Goal: Find specific page/section: Find specific page/section

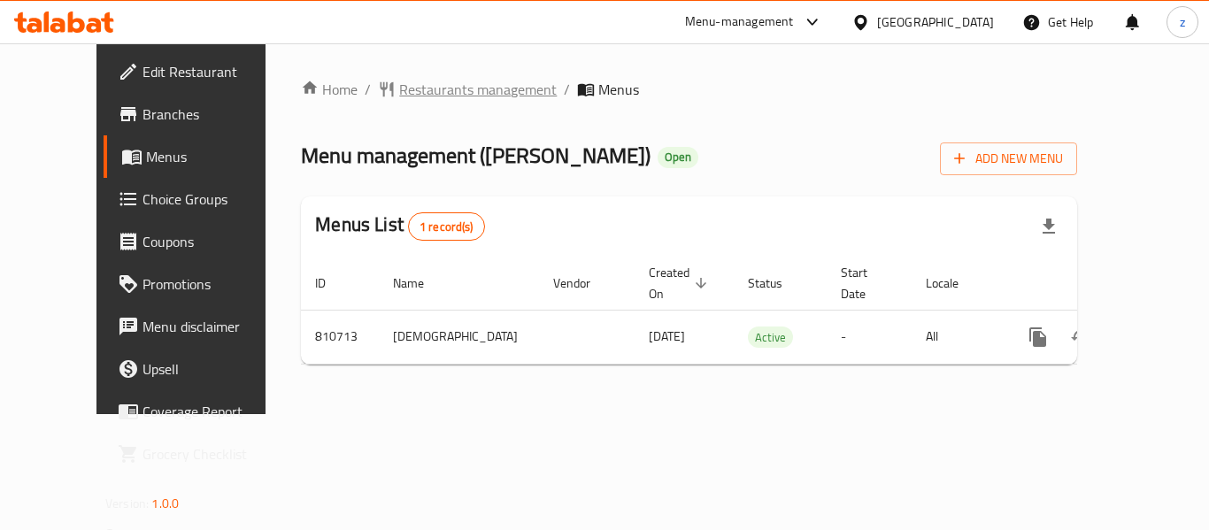
click at [404, 85] on span "Restaurants management" at bounding box center [478, 89] width 158 height 21
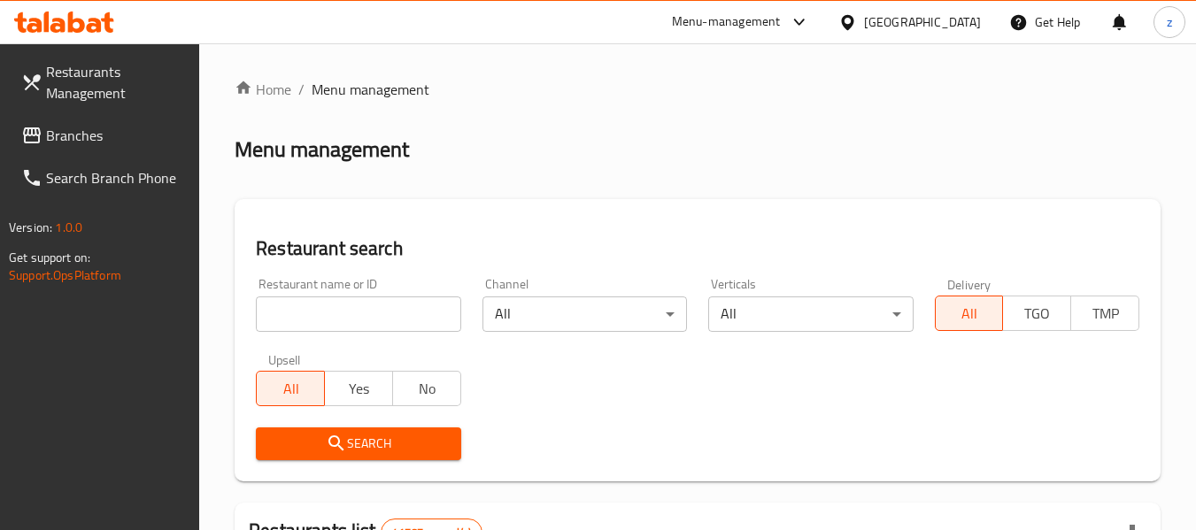
click at [320, 317] on input "search" at bounding box center [358, 313] width 204 height 35
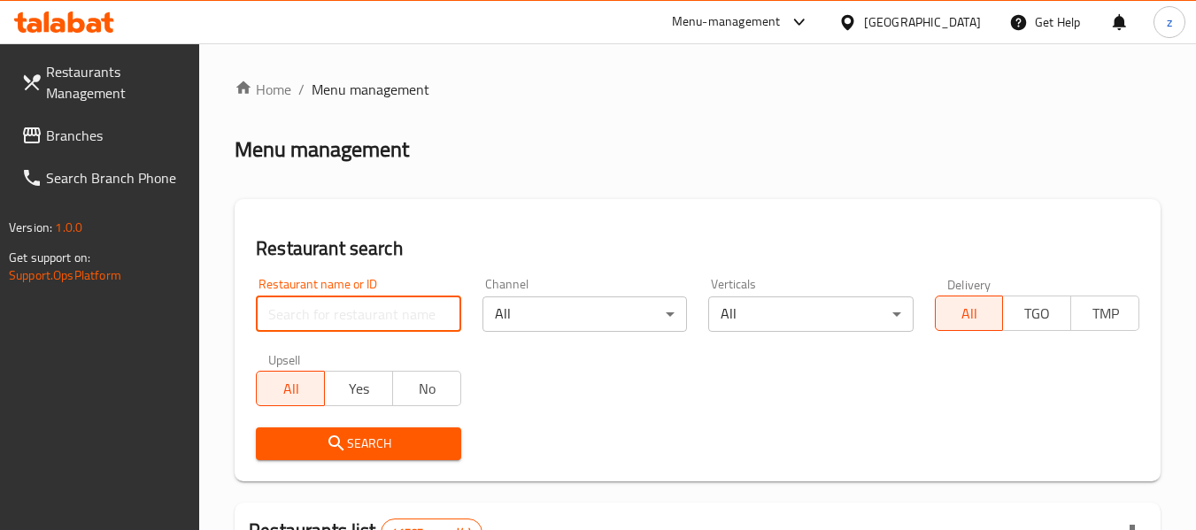
paste input "654573"
type input "654573"
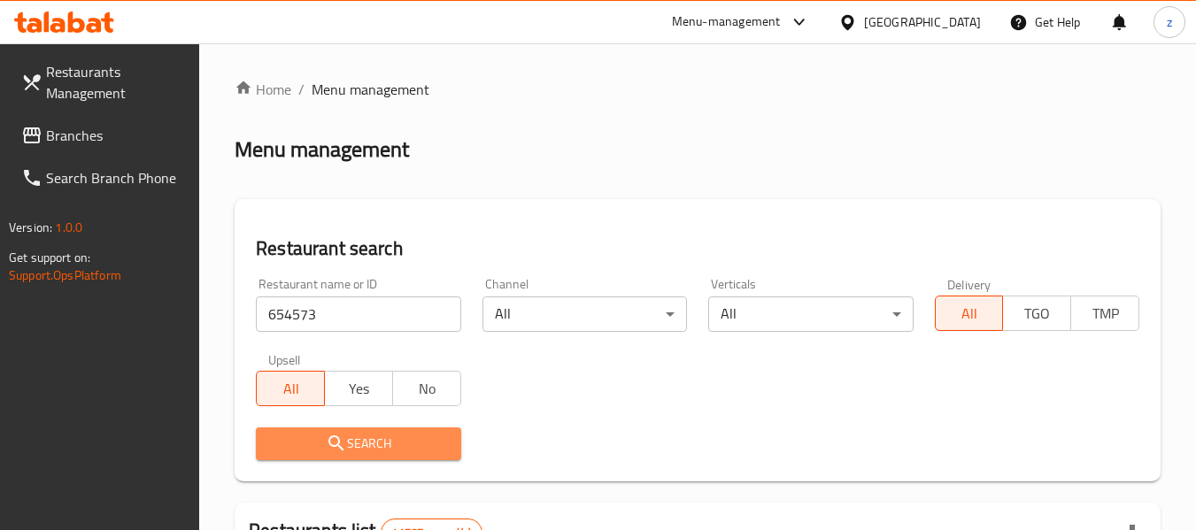
click at [395, 437] on span "Search" at bounding box center [358, 444] width 176 height 22
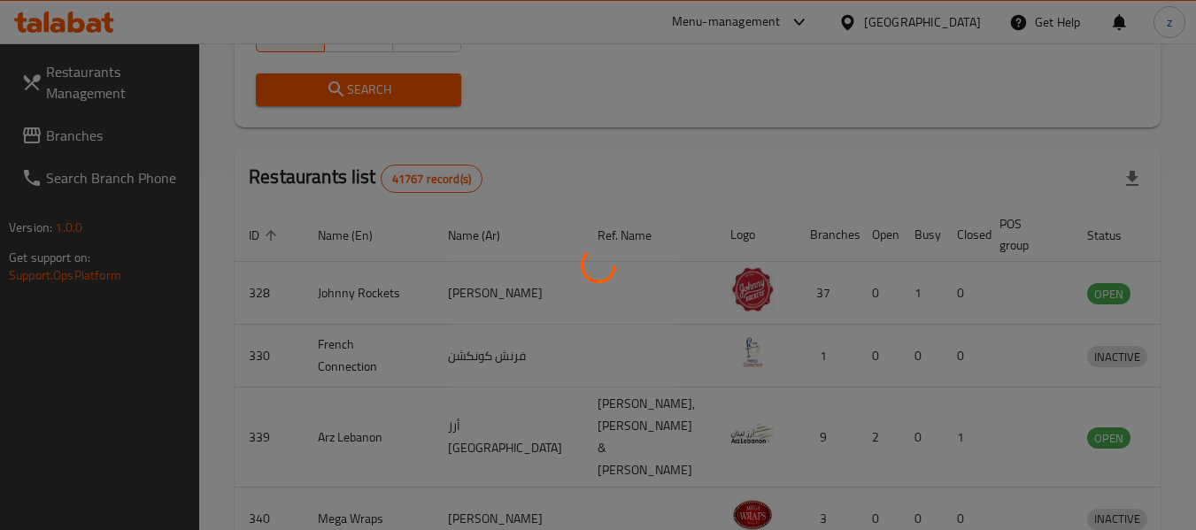
scroll to position [244, 0]
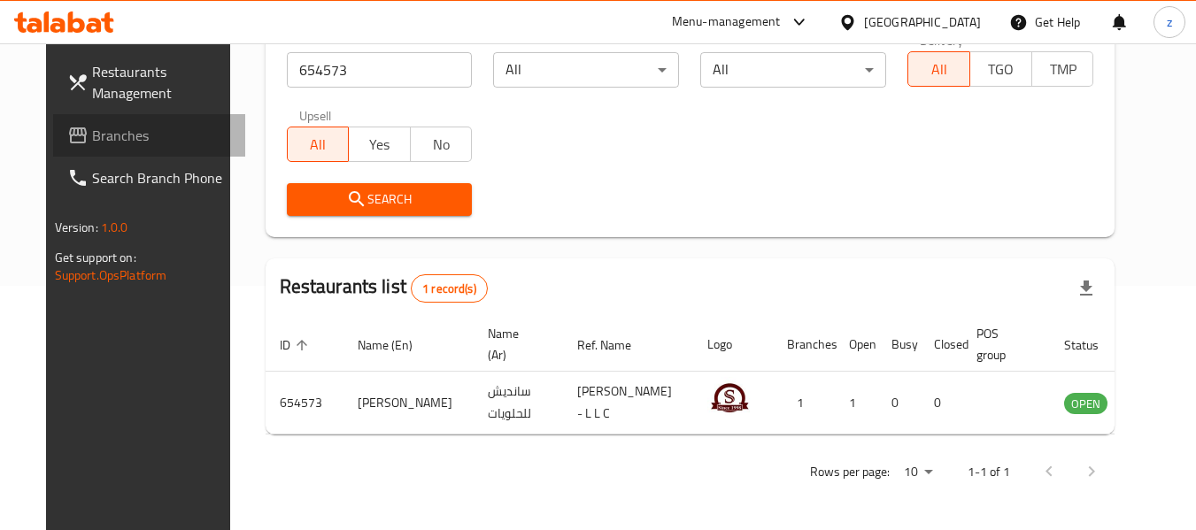
click at [110, 146] on link "Branches" at bounding box center [149, 135] width 193 height 42
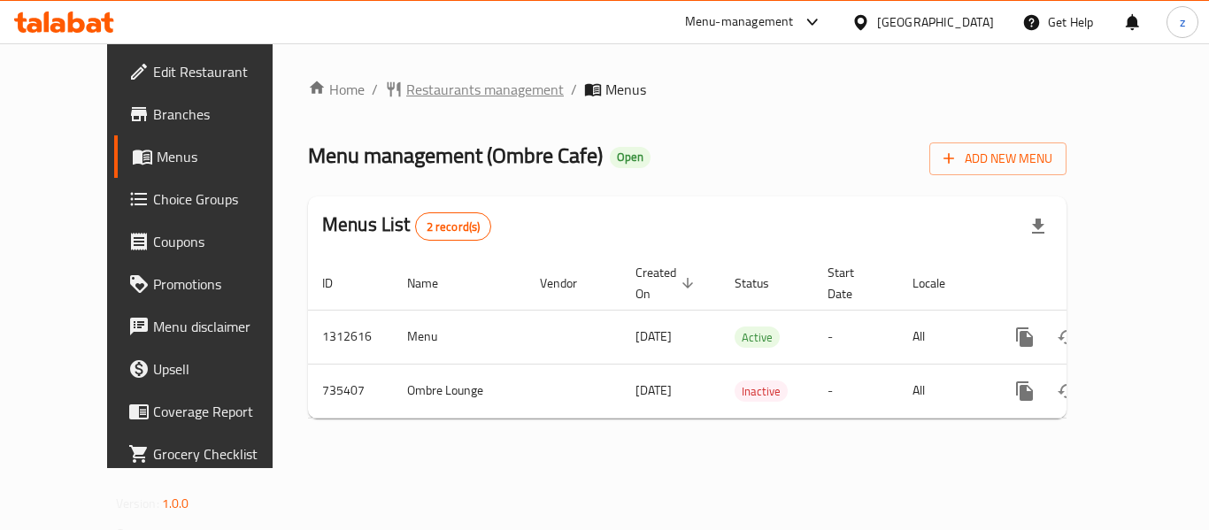
click at [406, 86] on span "Restaurants management" at bounding box center [485, 89] width 158 height 21
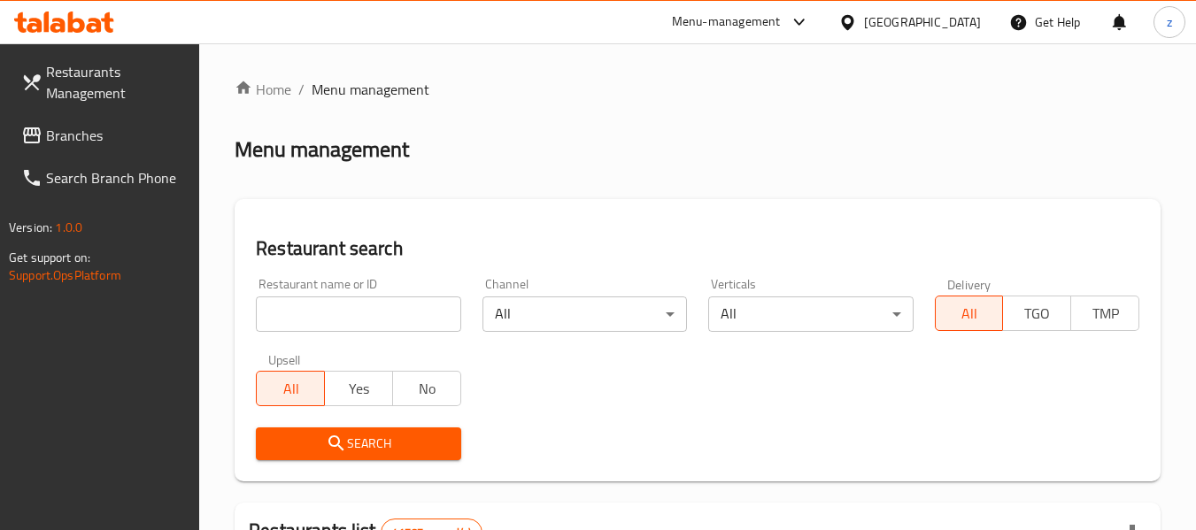
click at [320, 319] on input "search" at bounding box center [358, 313] width 204 height 35
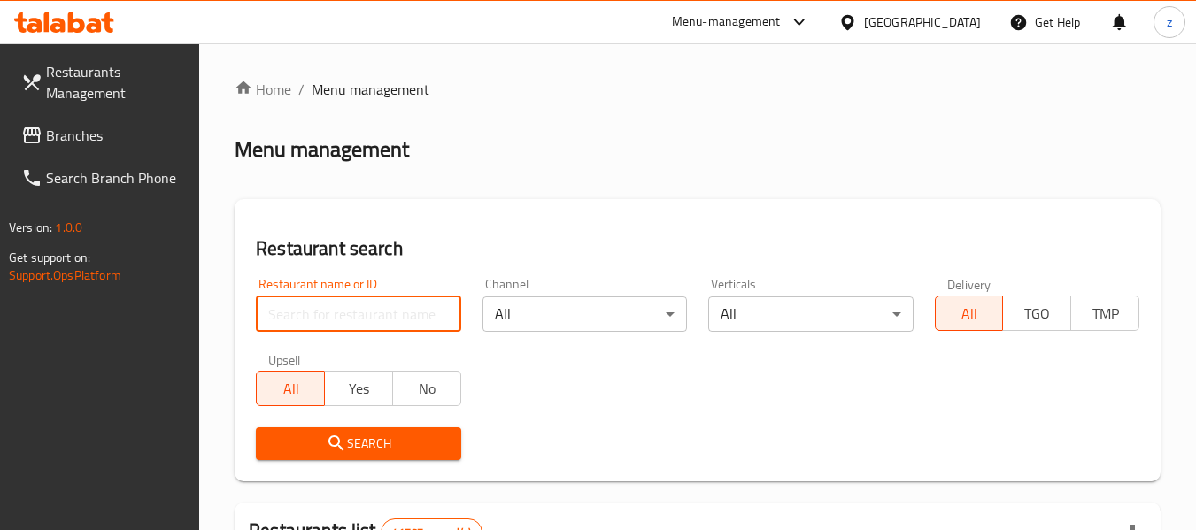
paste input "647146"
type input "647146"
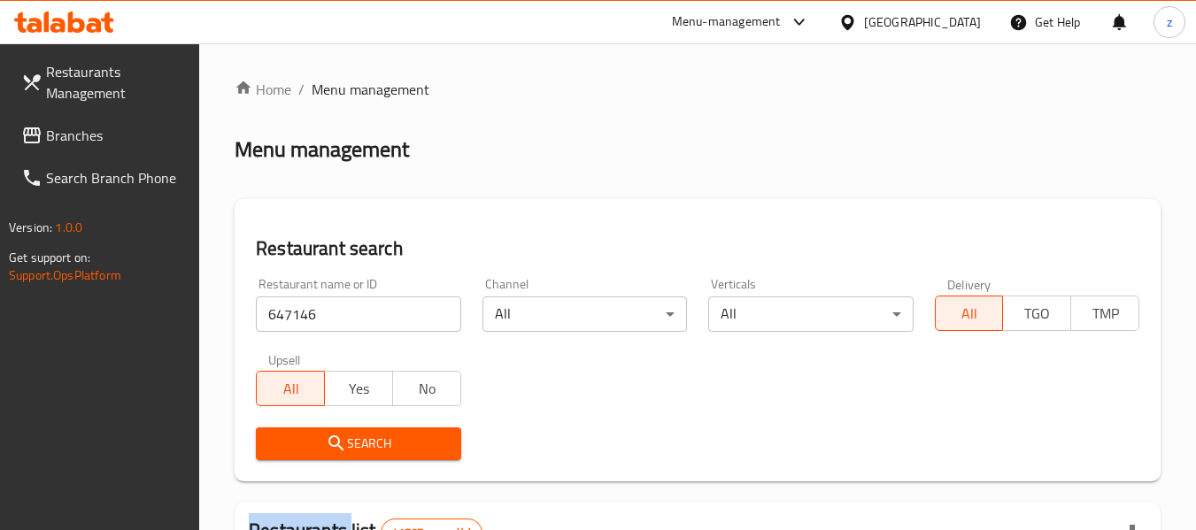
click at [373, 460] on div "Search" at bounding box center [358, 444] width 226 height 54
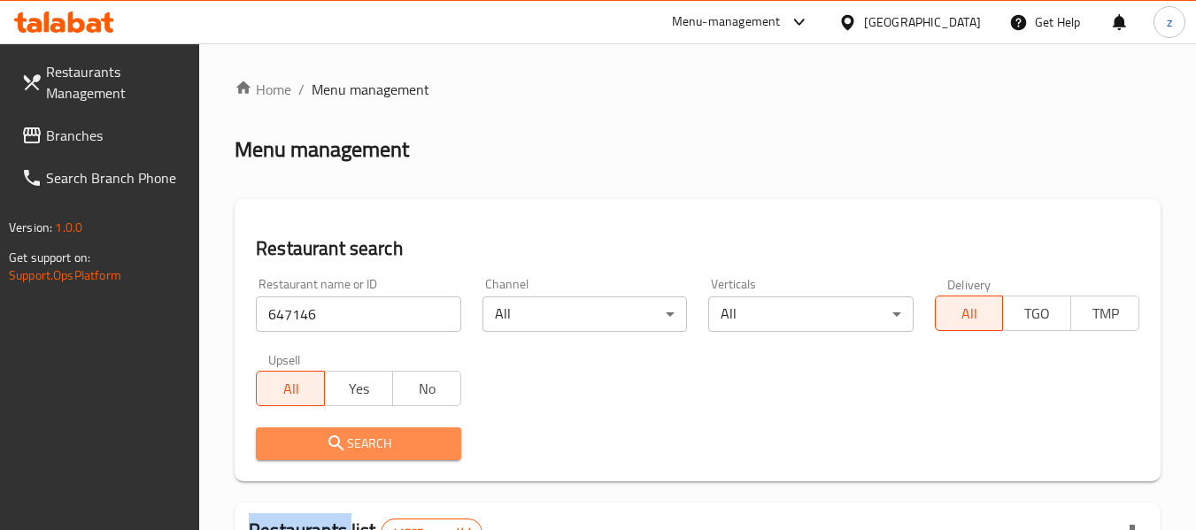
click at [367, 445] on span "Search" at bounding box center [358, 444] width 176 height 22
click at [367, 445] on div at bounding box center [598, 265] width 1196 height 530
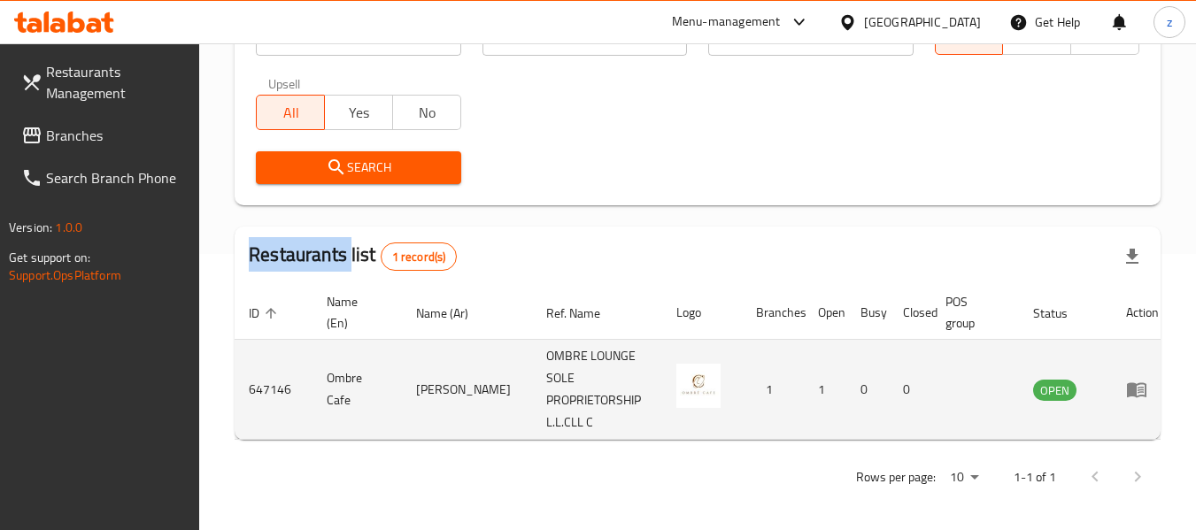
scroll to position [281, 0]
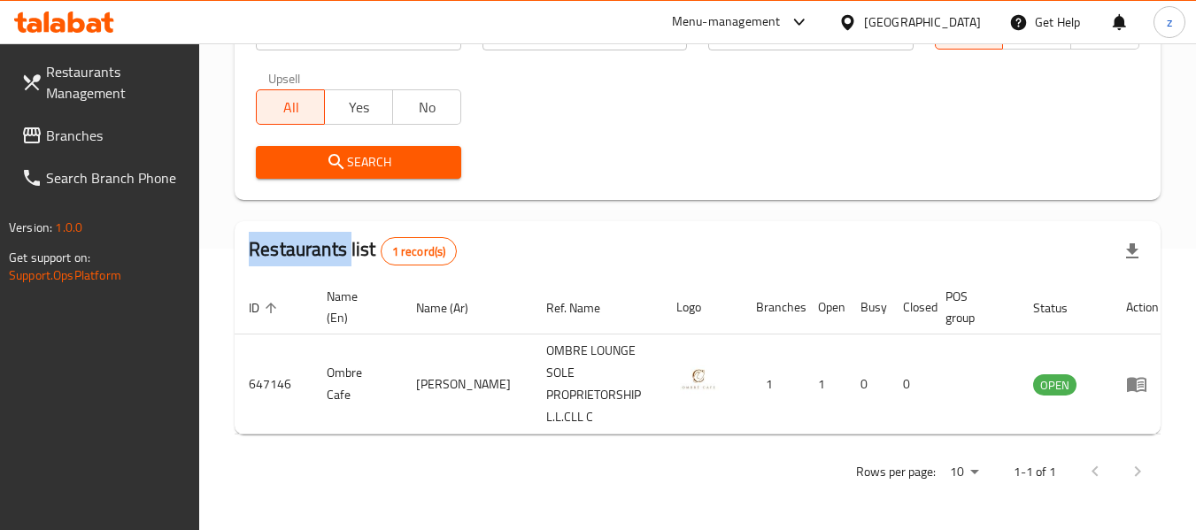
click at [73, 129] on span "Branches" at bounding box center [116, 135] width 140 height 21
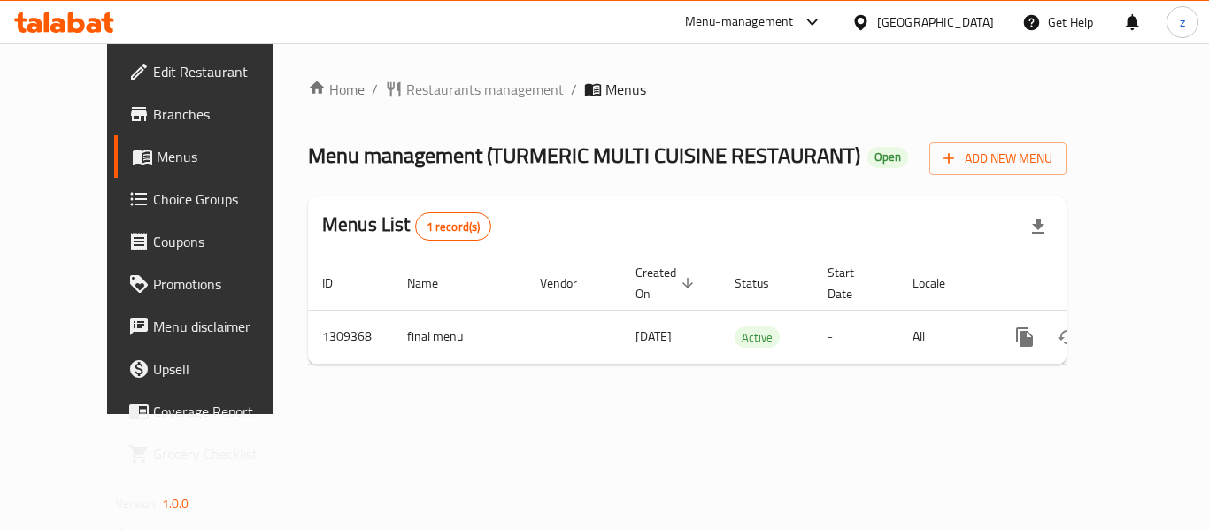
click at [419, 93] on span "Restaurants management" at bounding box center [485, 89] width 158 height 21
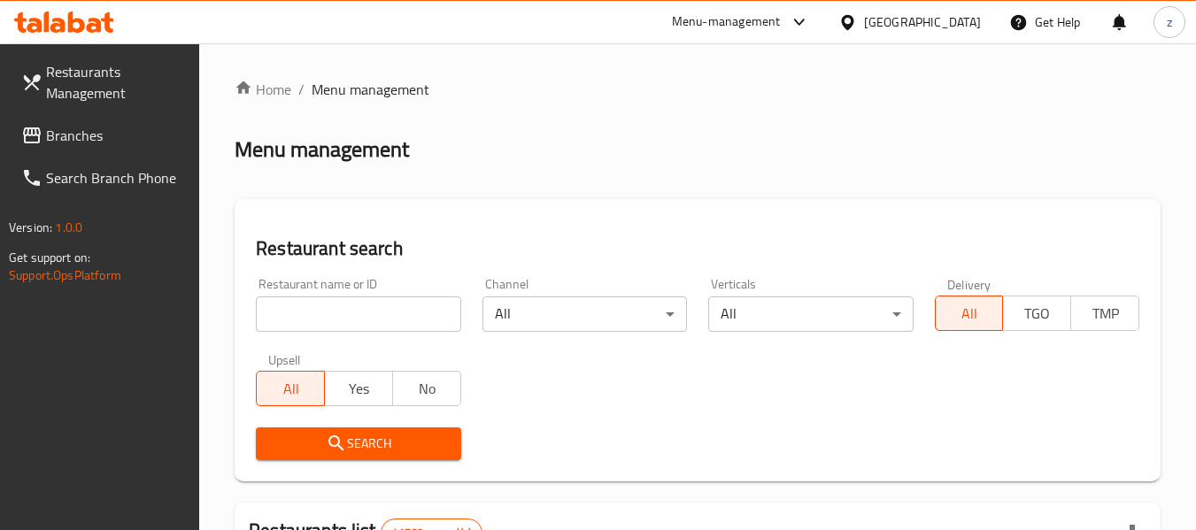
click at [319, 310] on div at bounding box center [598, 265] width 1196 height 530
click at [319, 310] on input "search" at bounding box center [358, 313] width 204 height 35
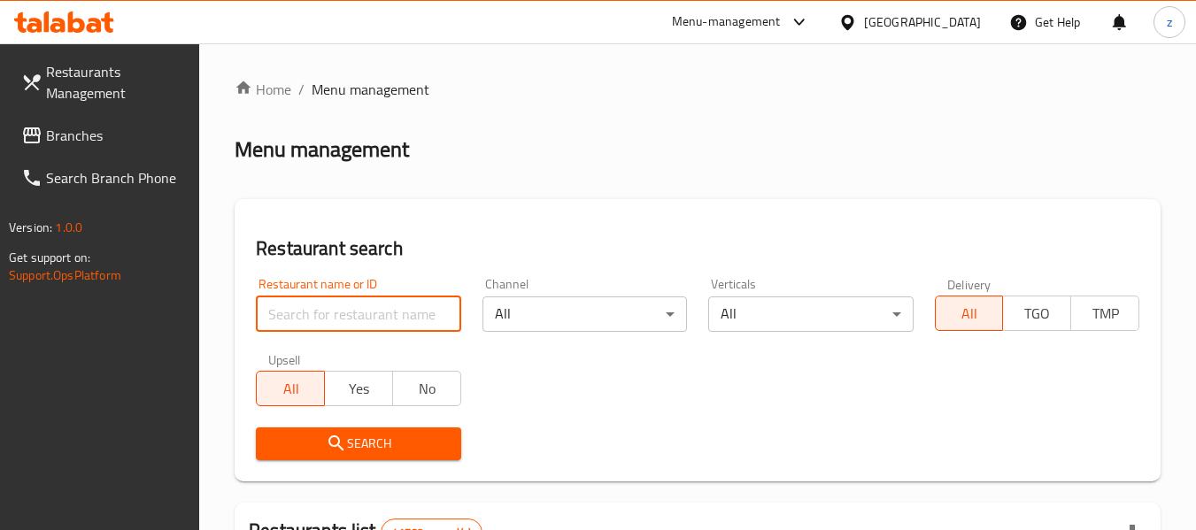
paste input "705222"
type input "705222"
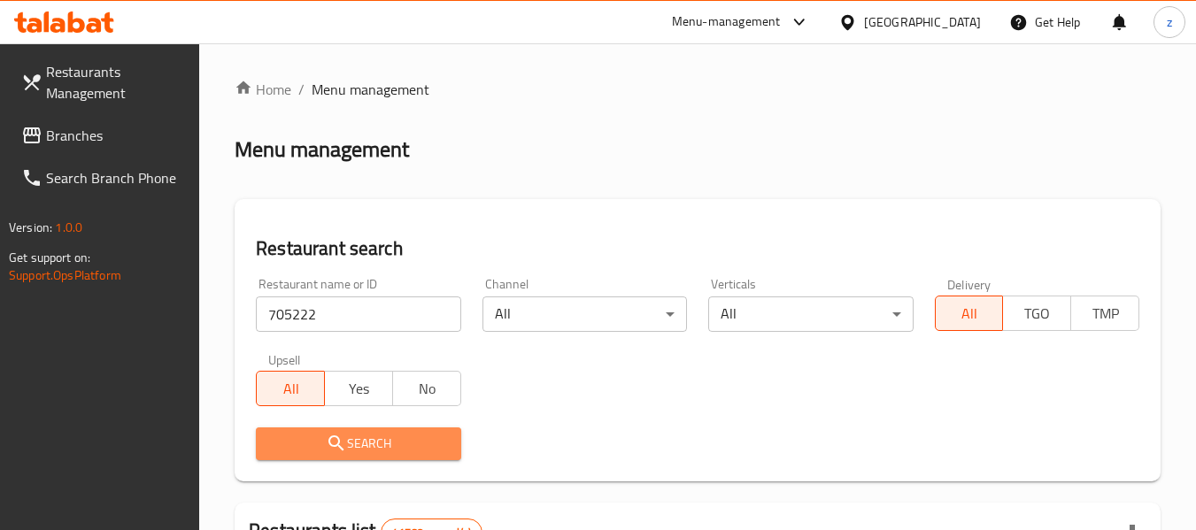
click at [369, 455] on button "Search" at bounding box center [358, 443] width 204 height 33
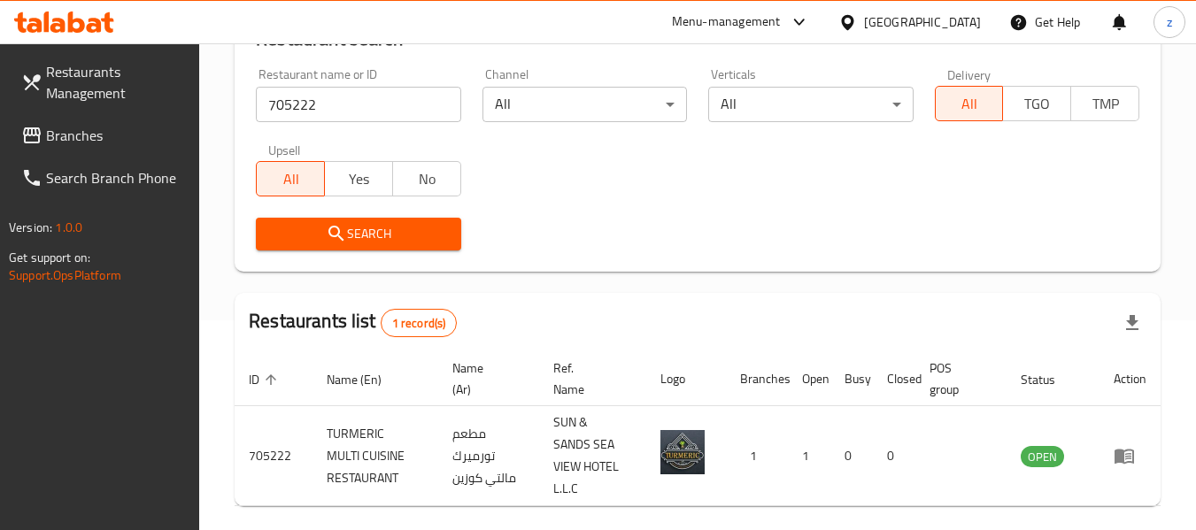
scroll to position [259, 0]
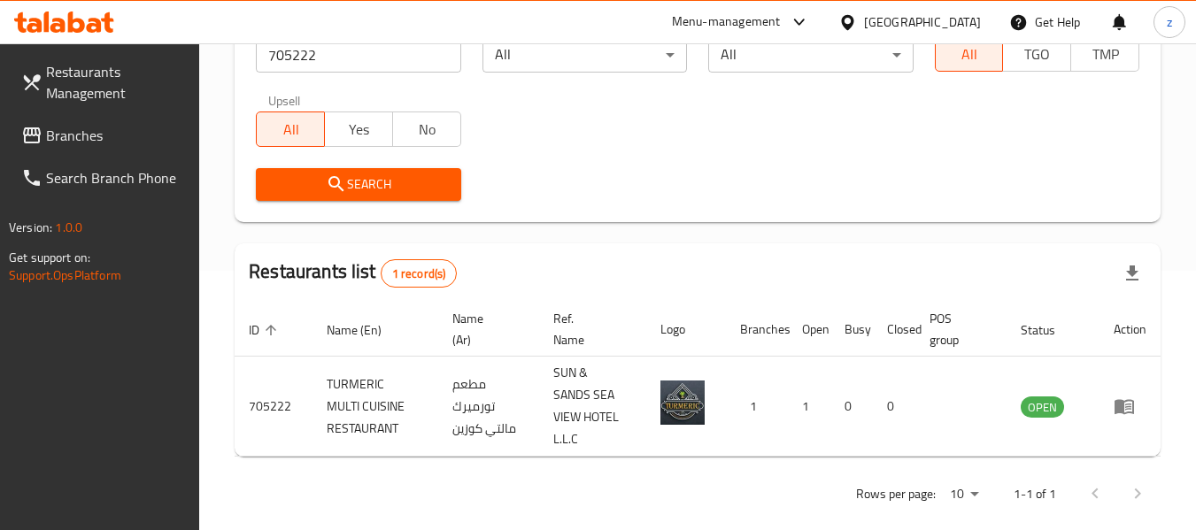
click at [128, 132] on span "Branches" at bounding box center [116, 135] width 140 height 21
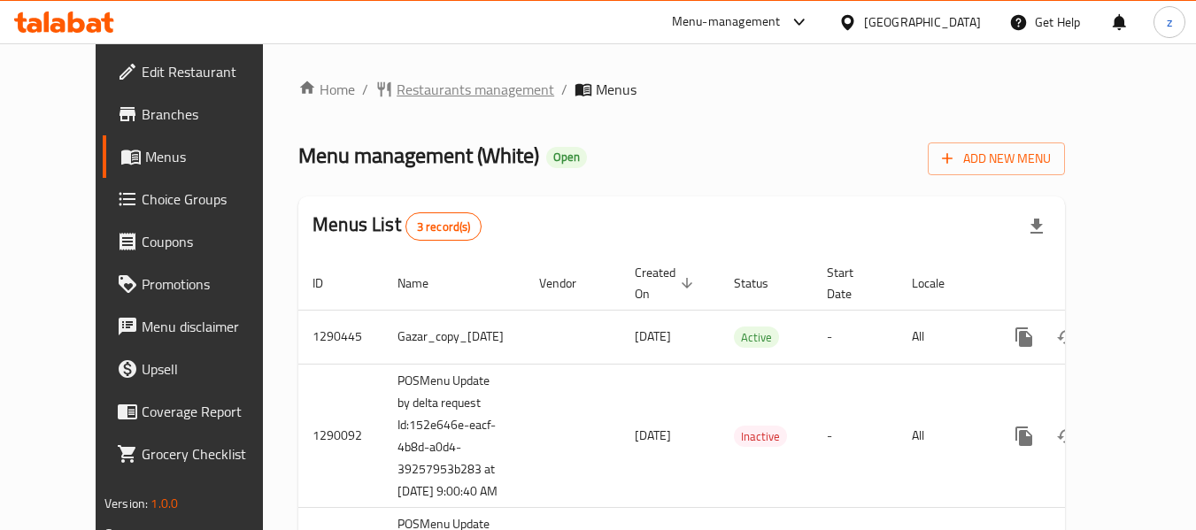
click at [414, 84] on span "Restaurants management" at bounding box center [475, 89] width 158 height 21
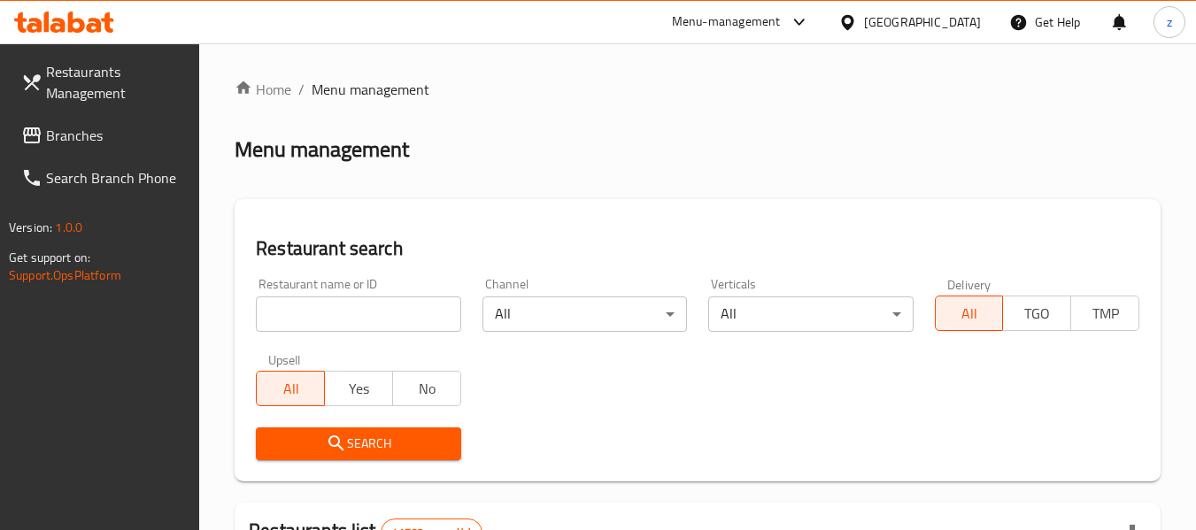
click at [326, 318] on input "search" at bounding box center [358, 313] width 204 height 35
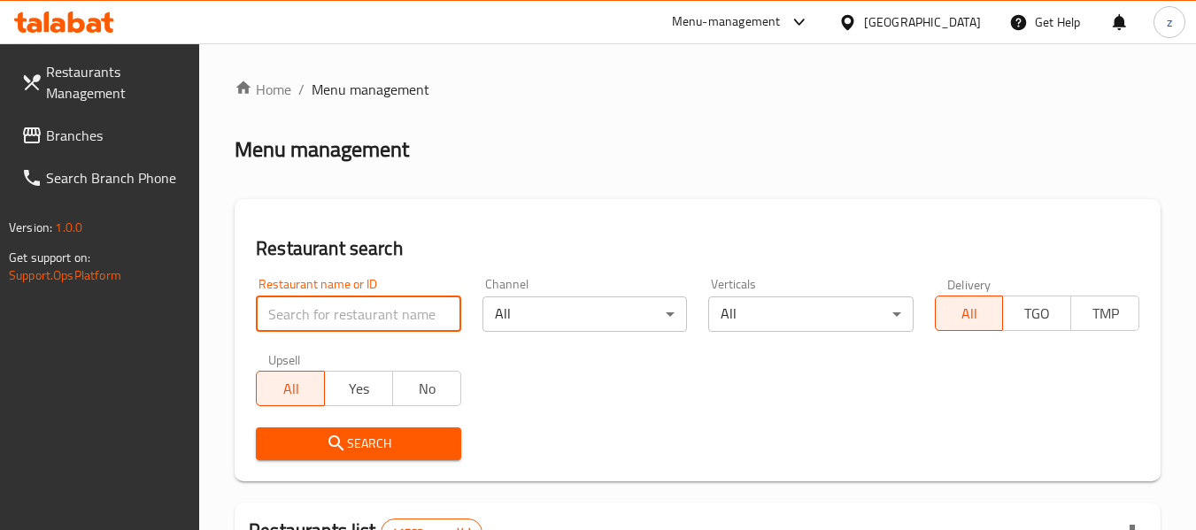
paste input "628399"
type input "628399"
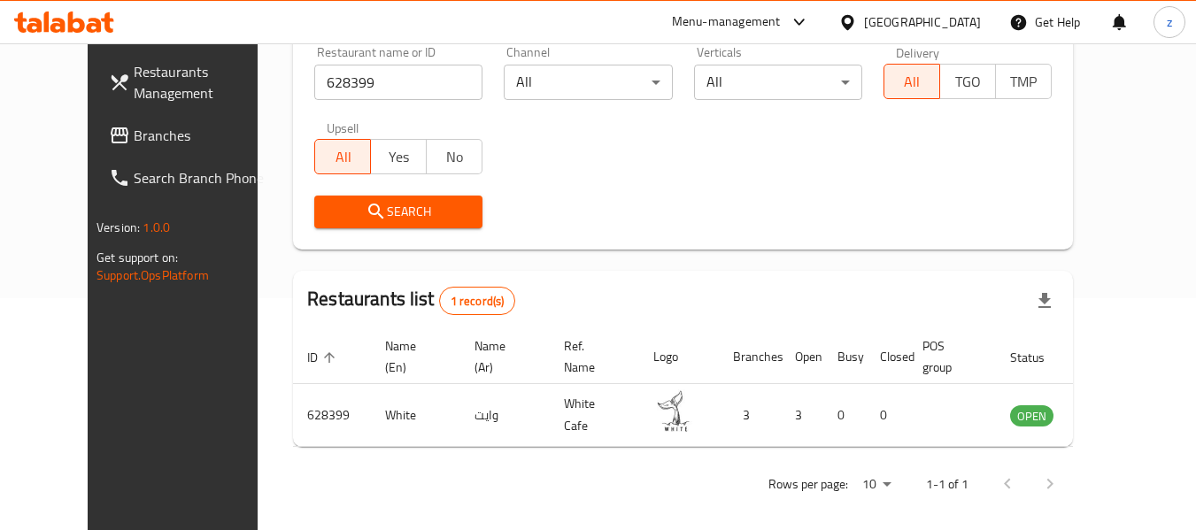
scroll to position [244, 0]
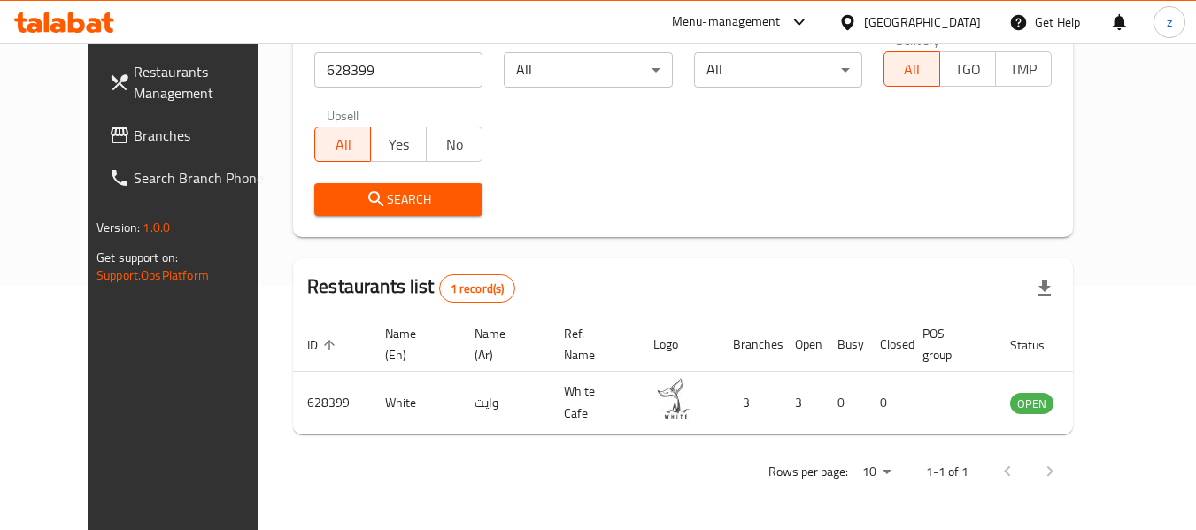
click at [134, 127] on span "Branches" at bounding box center [204, 135] width 140 height 21
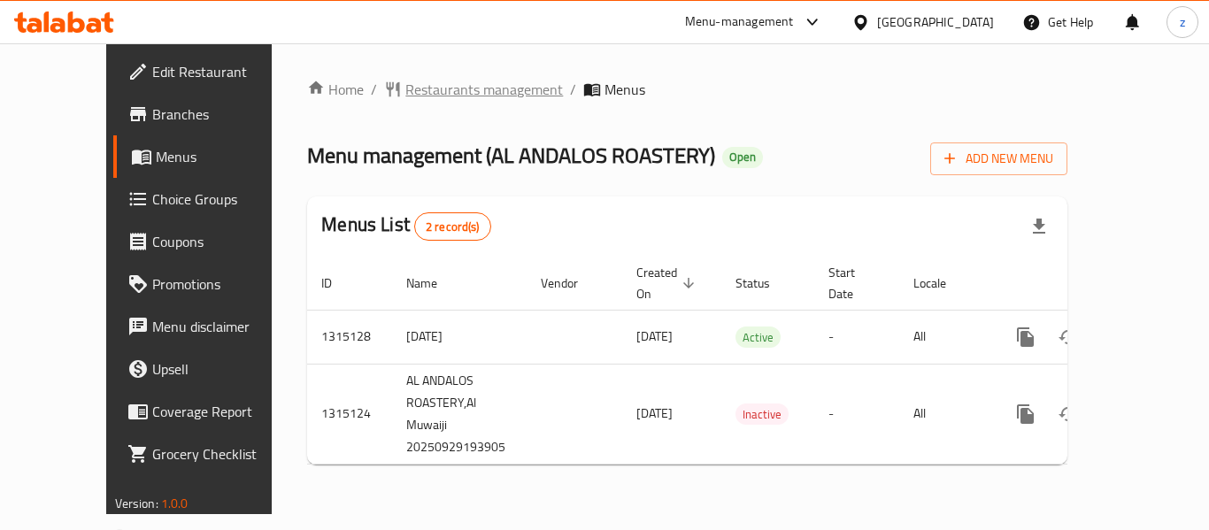
click at [424, 94] on span "Restaurants management" at bounding box center [484, 89] width 158 height 21
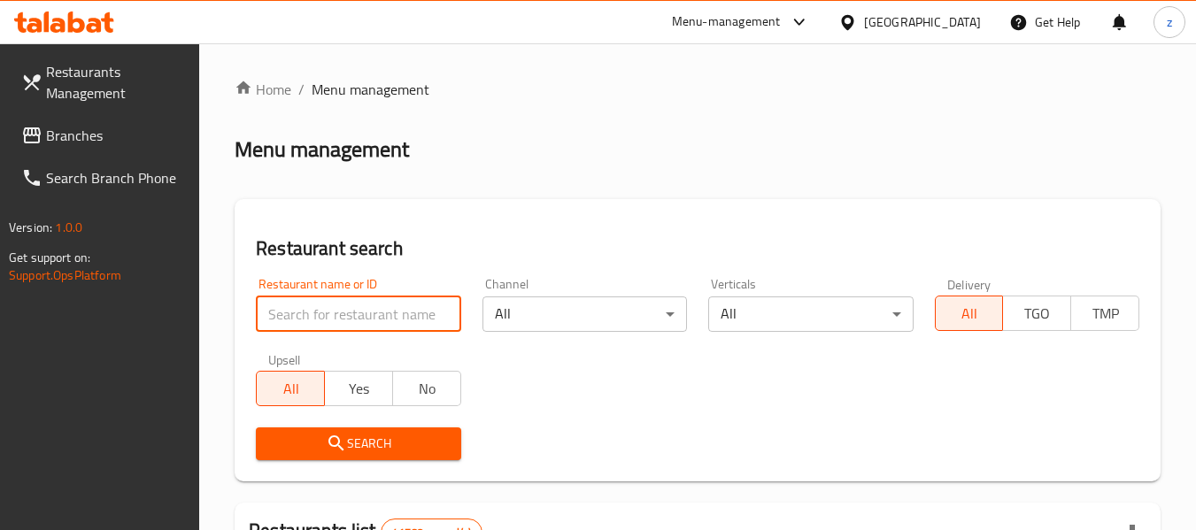
click at [315, 308] on input "search" at bounding box center [358, 313] width 204 height 35
paste input "707207"
type input "707207"
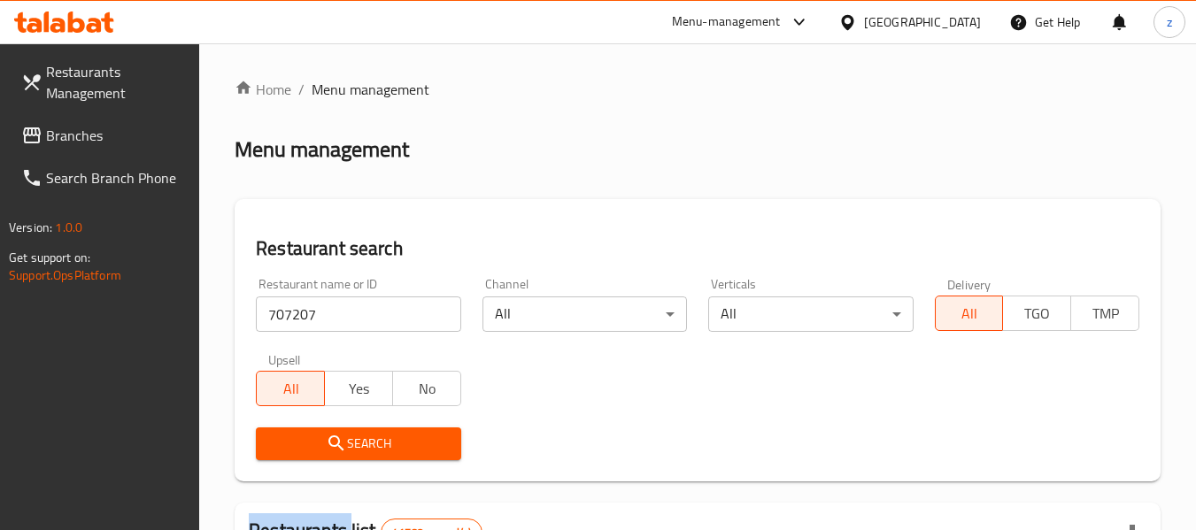
click at [366, 425] on div "Search" at bounding box center [358, 444] width 226 height 54
click at [348, 446] on span "Search" at bounding box center [358, 444] width 176 height 22
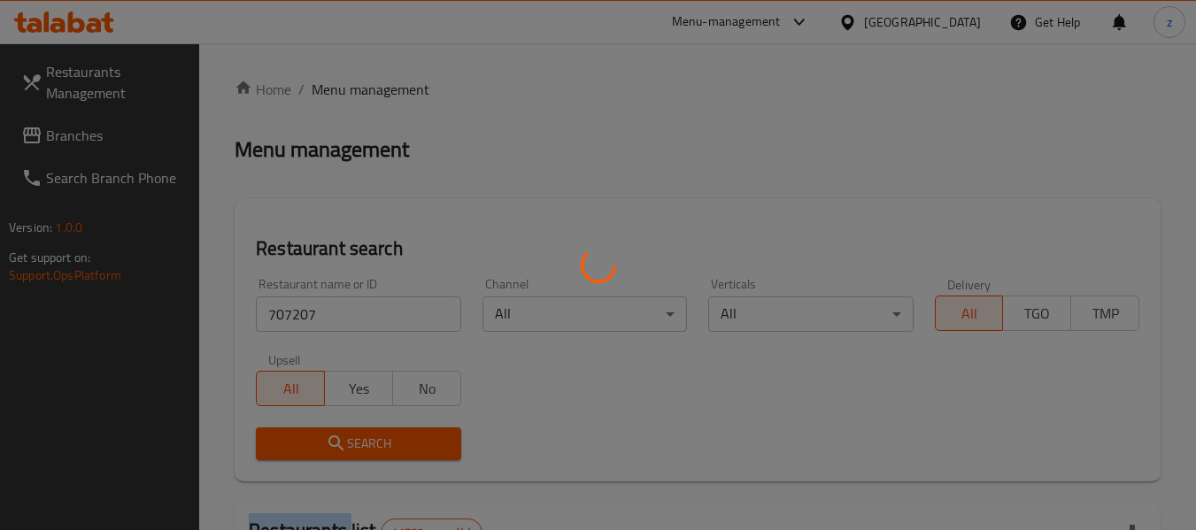
click at [348, 446] on div at bounding box center [598, 265] width 1196 height 530
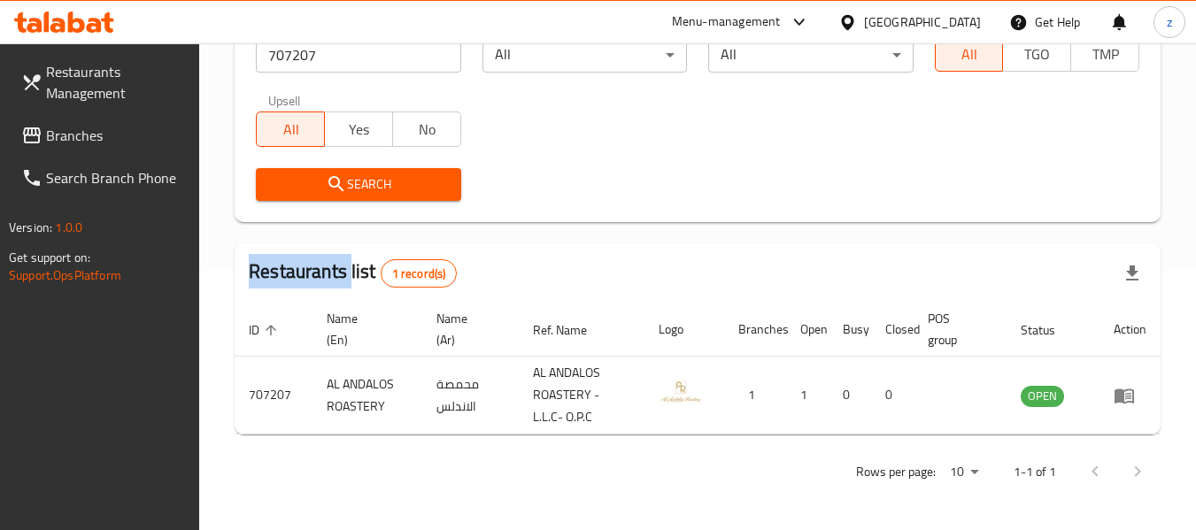
scroll to position [259, 0]
click at [98, 131] on span "Branches" at bounding box center [116, 135] width 140 height 21
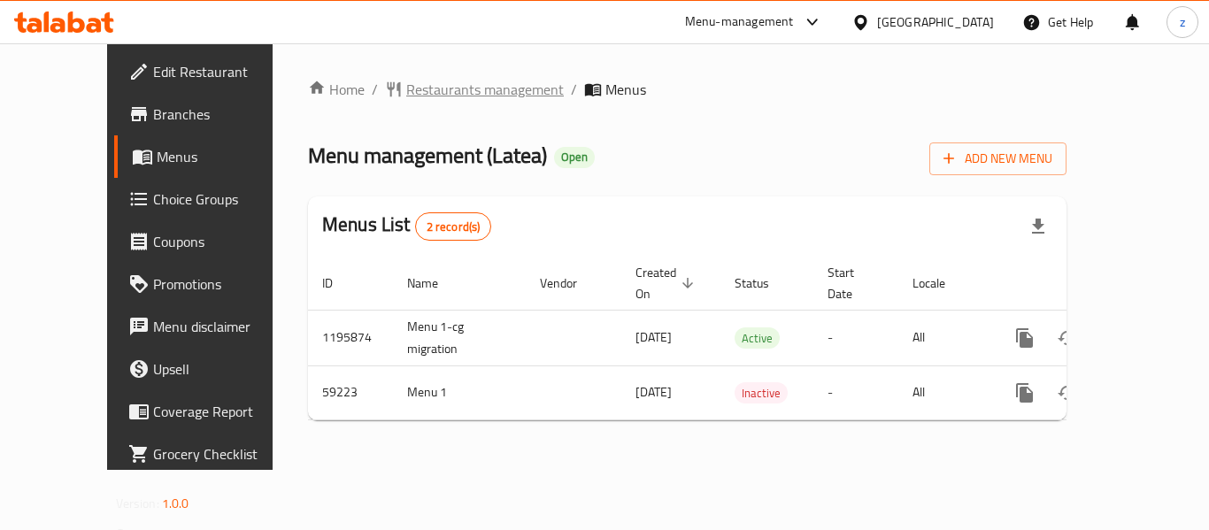
click at [406, 95] on span "Restaurants management" at bounding box center [485, 89] width 158 height 21
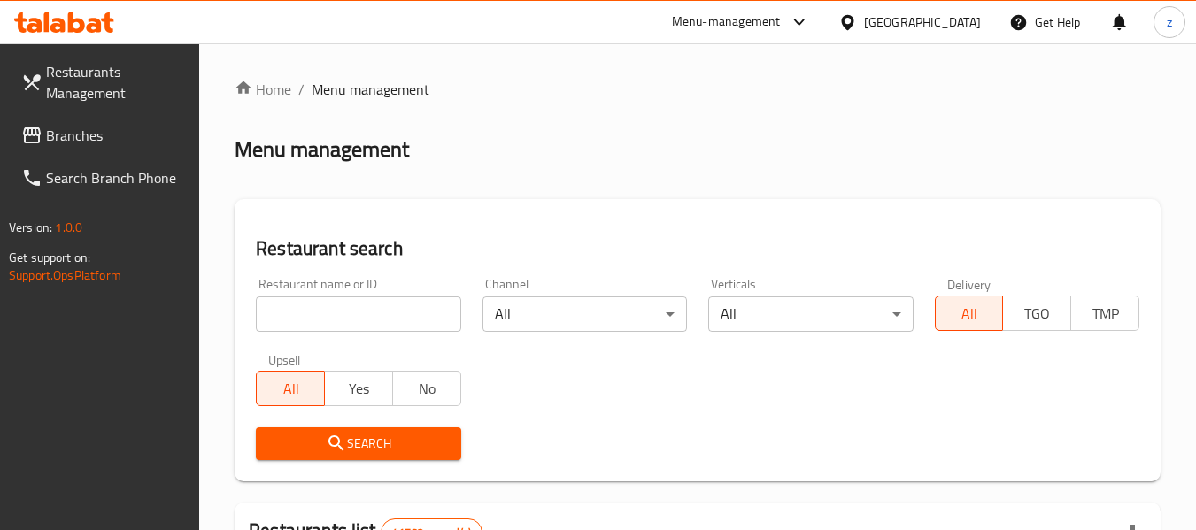
click at [316, 317] on input "search" at bounding box center [358, 313] width 204 height 35
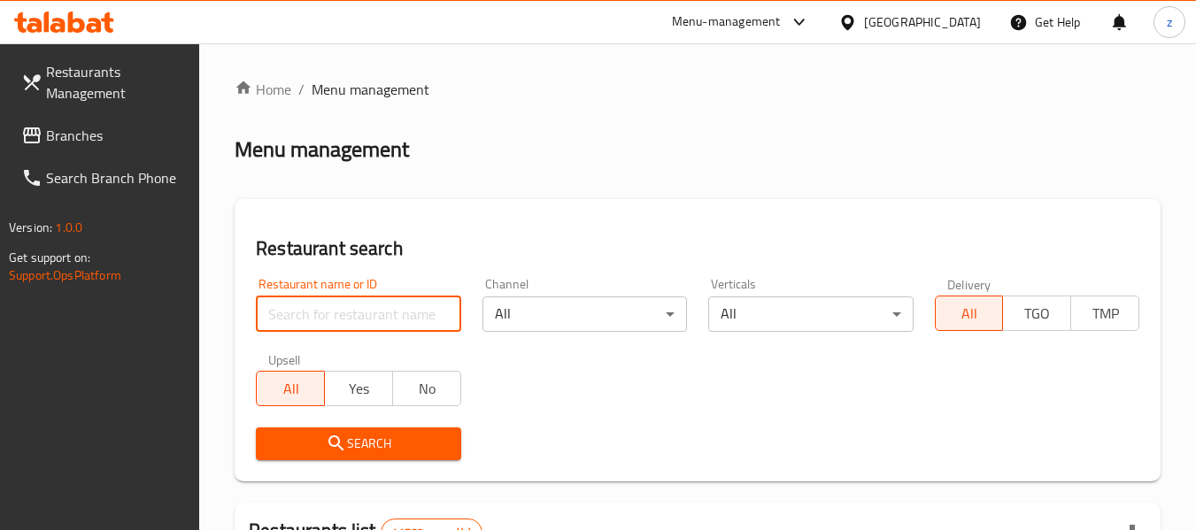
paste input "28715"
type input "28715"
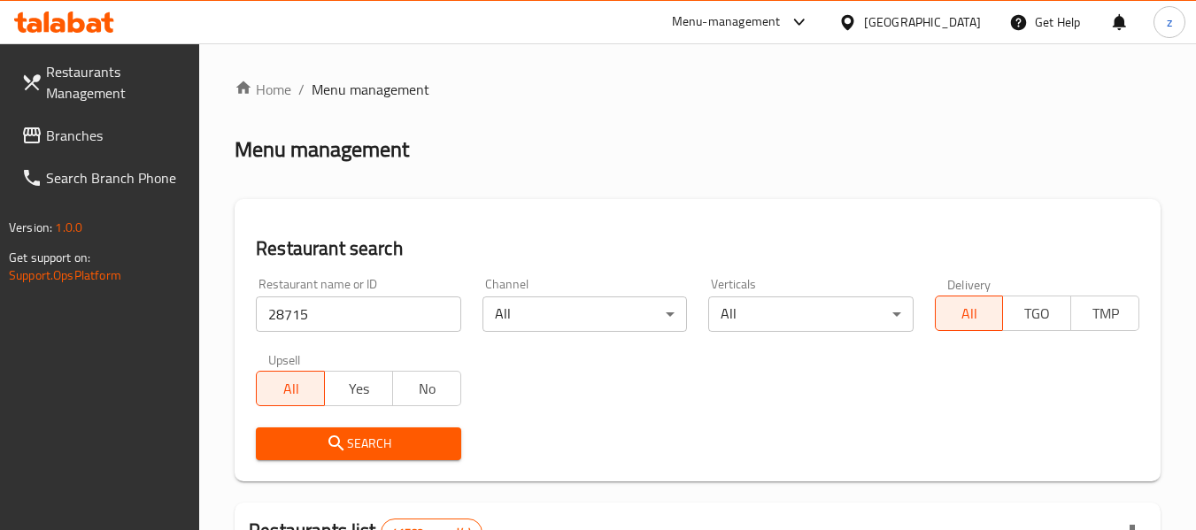
click at [396, 448] on span "Search" at bounding box center [358, 444] width 176 height 22
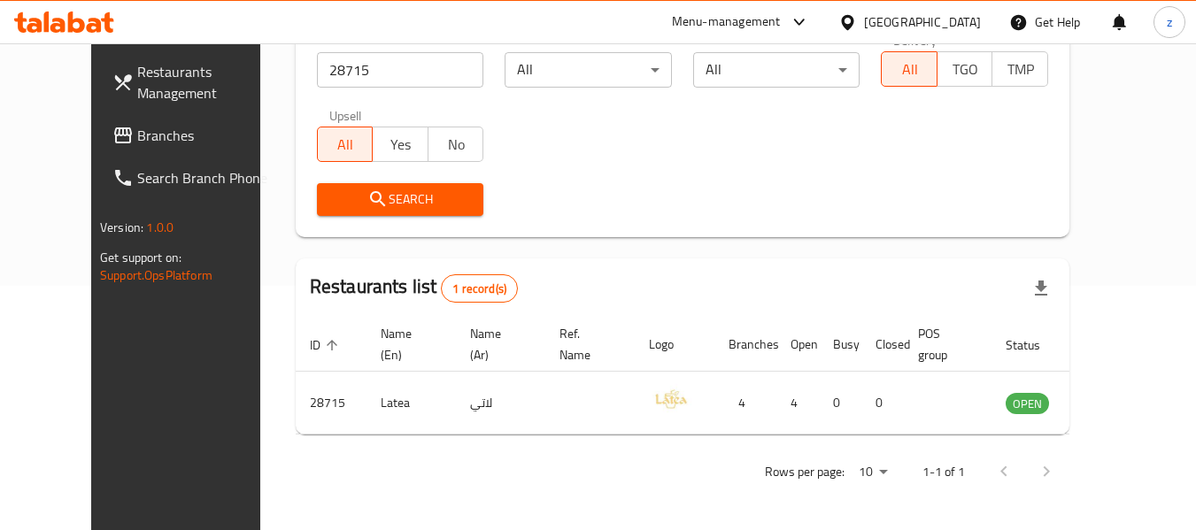
scroll to position [244, 0]
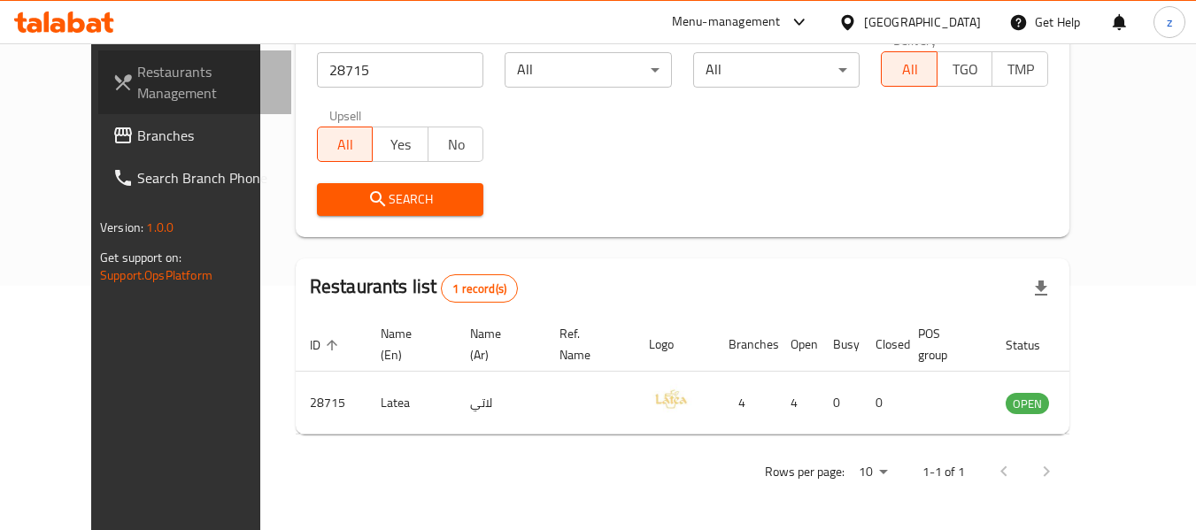
click at [137, 103] on span "Restaurants Management" at bounding box center [207, 82] width 140 height 42
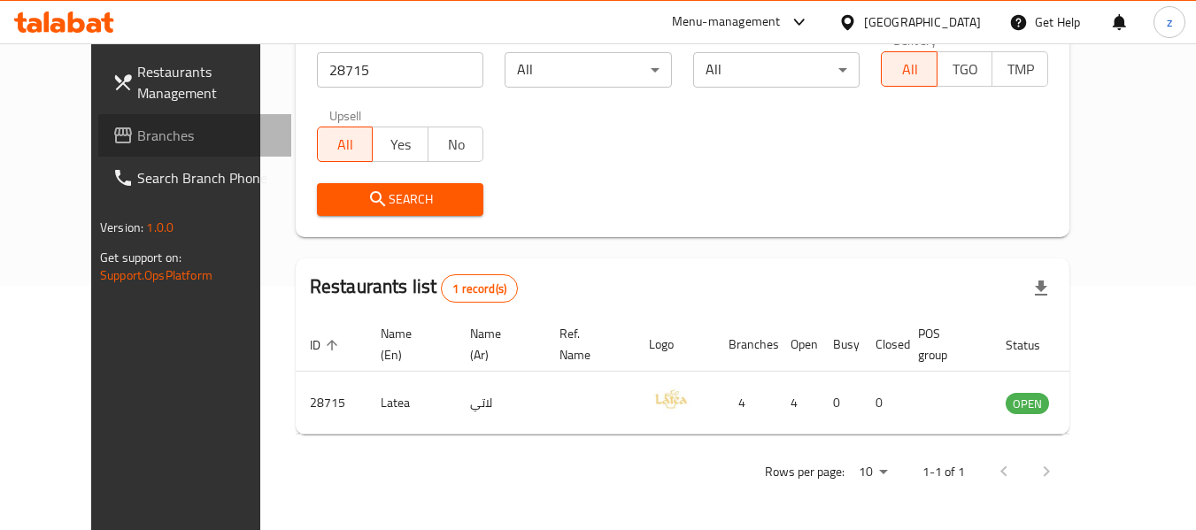
click at [137, 142] on span "Branches" at bounding box center [207, 135] width 140 height 21
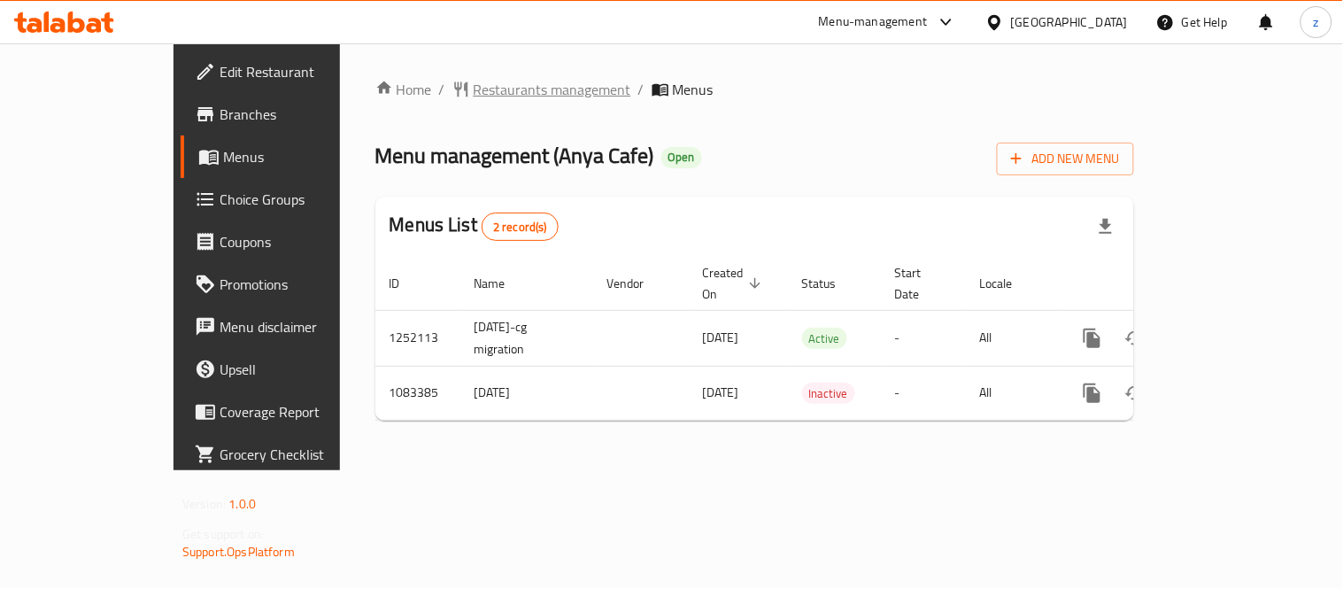
click at [473, 83] on span "Restaurants management" at bounding box center [552, 89] width 158 height 21
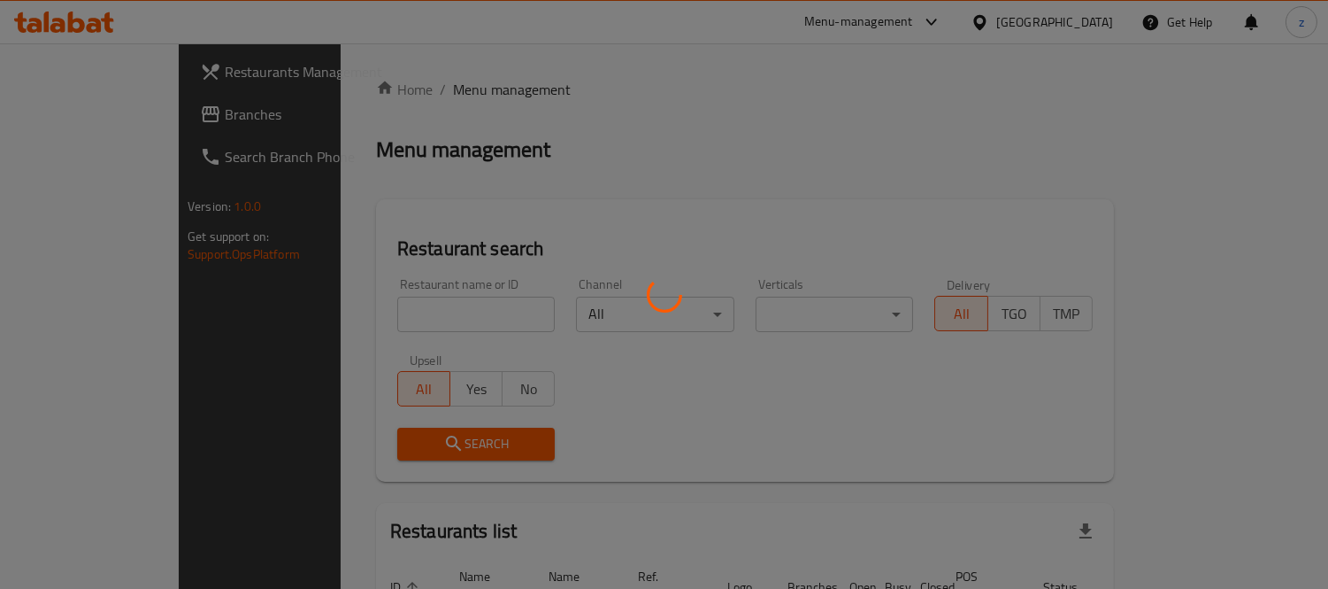
click at [357, 316] on div at bounding box center [664, 294] width 1328 height 589
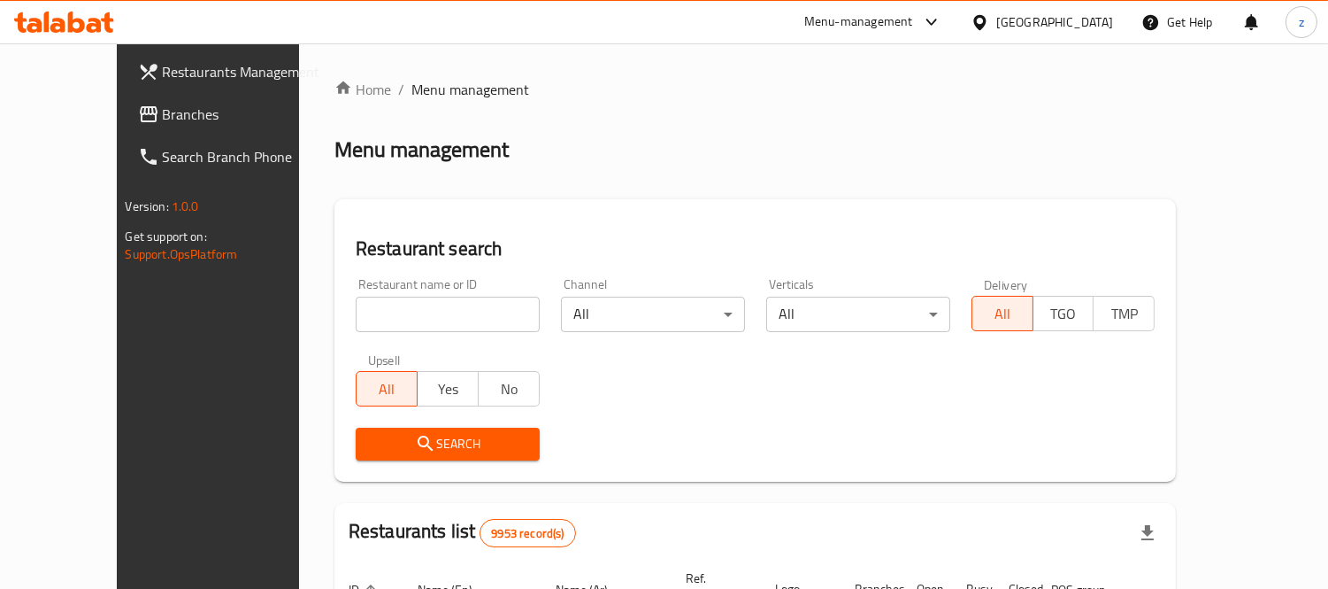
click at [357, 316] on input "search" at bounding box center [448, 313] width 184 height 35
paste input "664425"
type input "664425"
click at [418, 449] on icon "submit" at bounding box center [425, 442] width 15 height 15
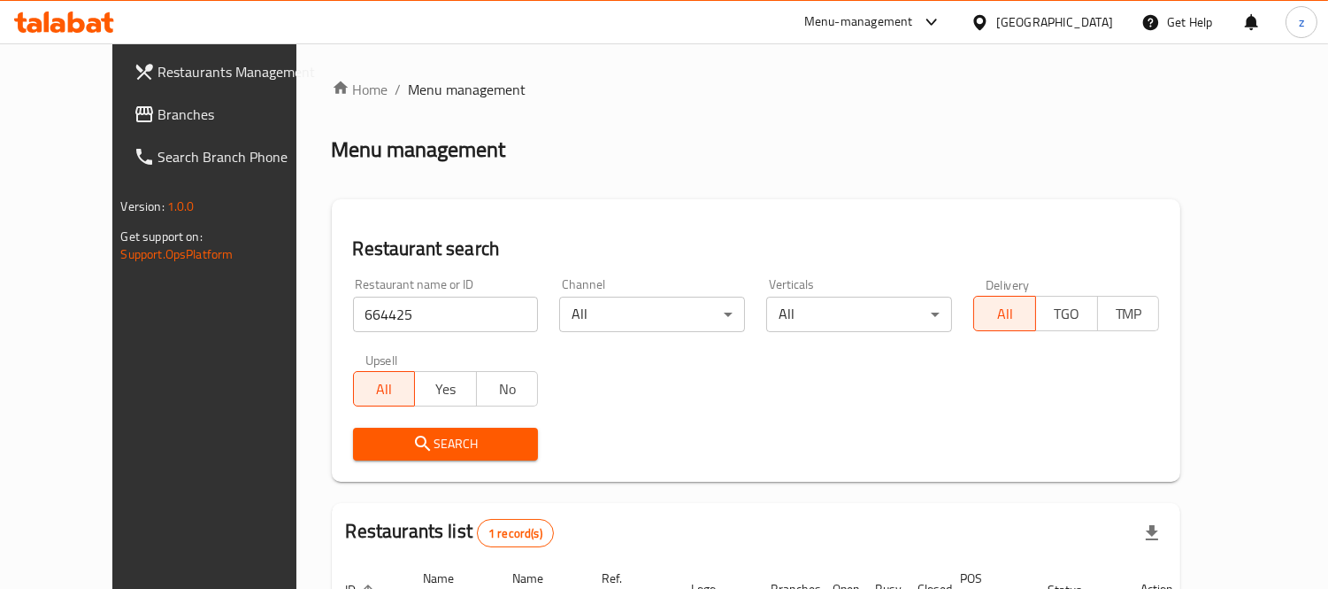
click at [158, 112] on span "Branches" at bounding box center [239, 114] width 162 height 21
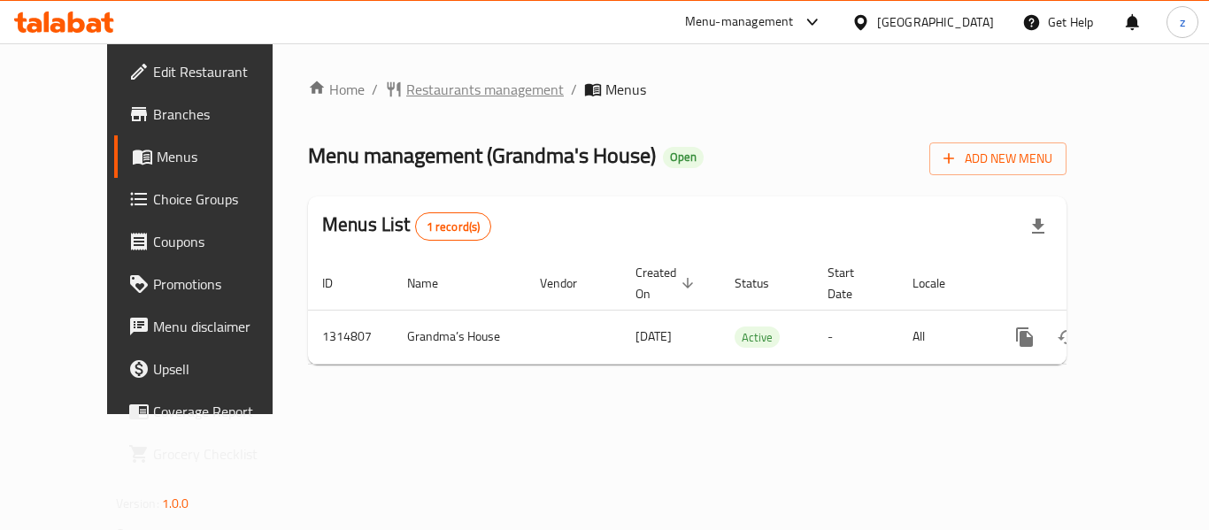
click at [406, 91] on span "Restaurants management" at bounding box center [485, 89] width 158 height 21
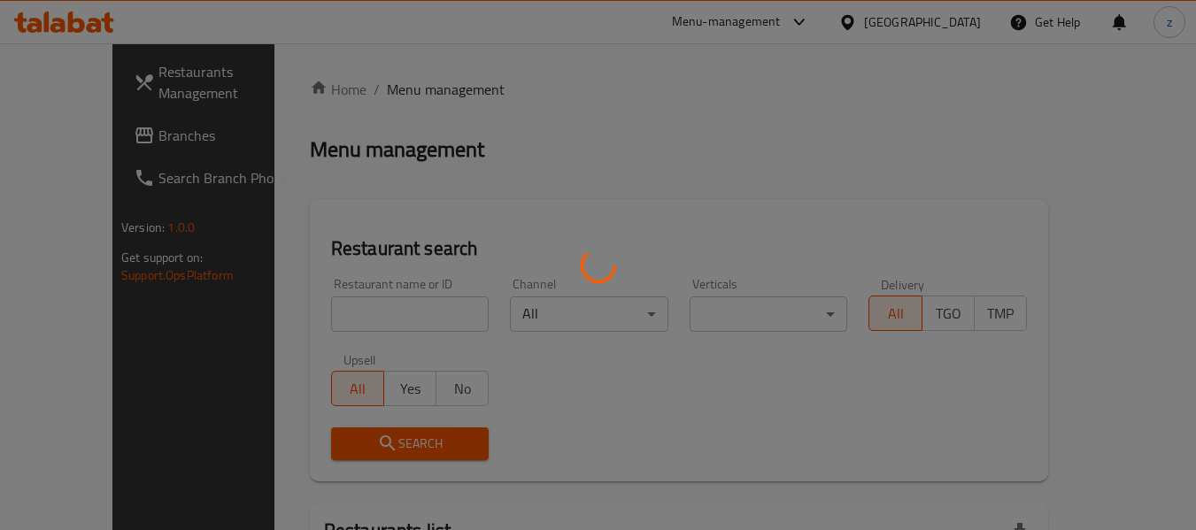
click at [343, 306] on div at bounding box center [598, 265] width 1196 height 530
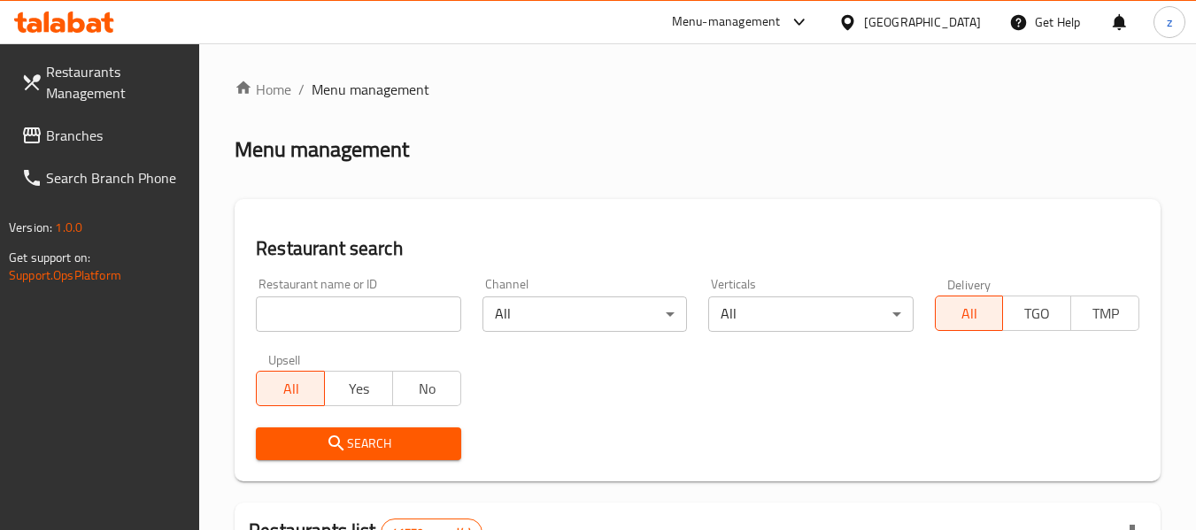
click at [318, 316] on input "search" at bounding box center [358, 313] width 204 height 35
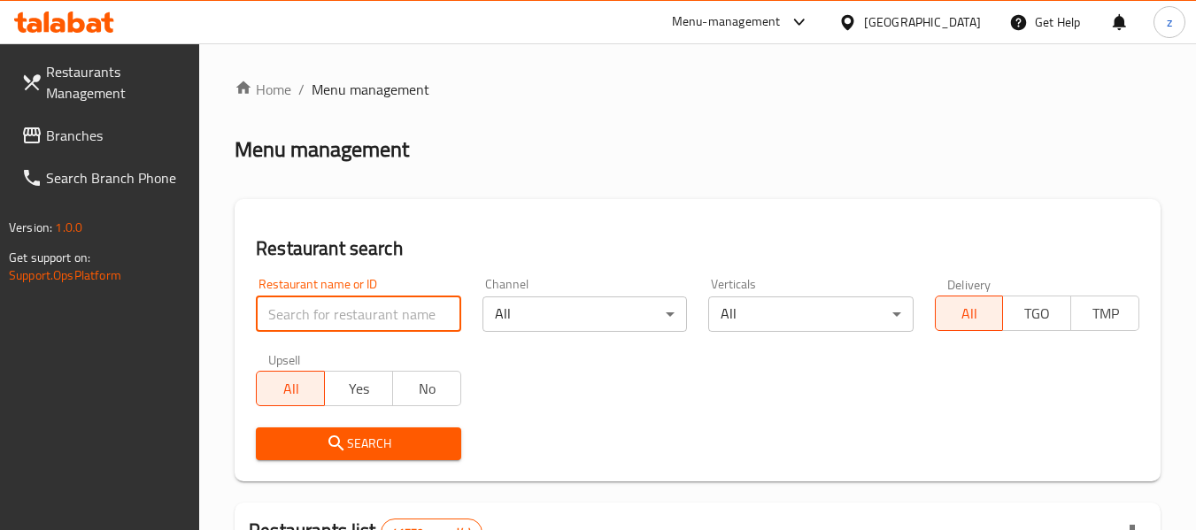
paste input "706587"
type input "706587"
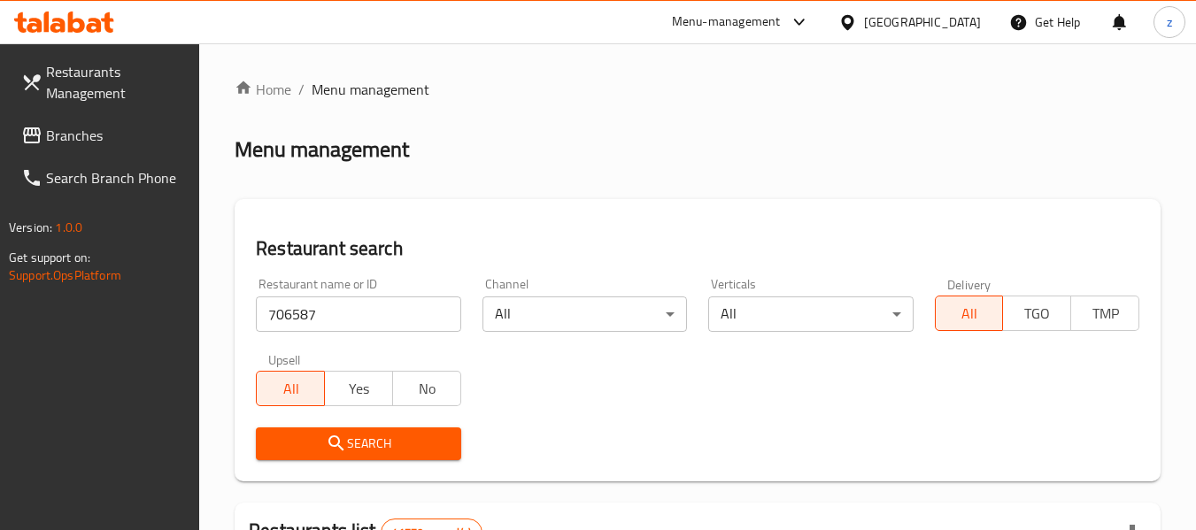
click at [340, 446] on icon "submit" at bounding box center [335, 442] width 15 height 15
click at [83, 120] on link "Branches" at bounding box center [103, 135] width 193 height 42
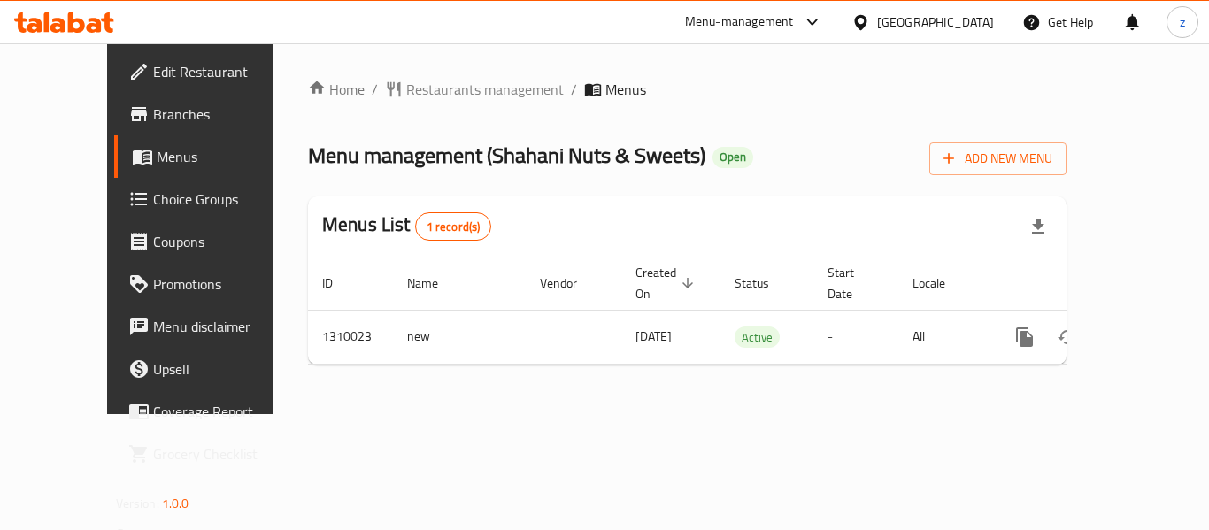
click at [406, 79] on span "Restaurants management" at bounding box center [485, 89] width 158 height 21
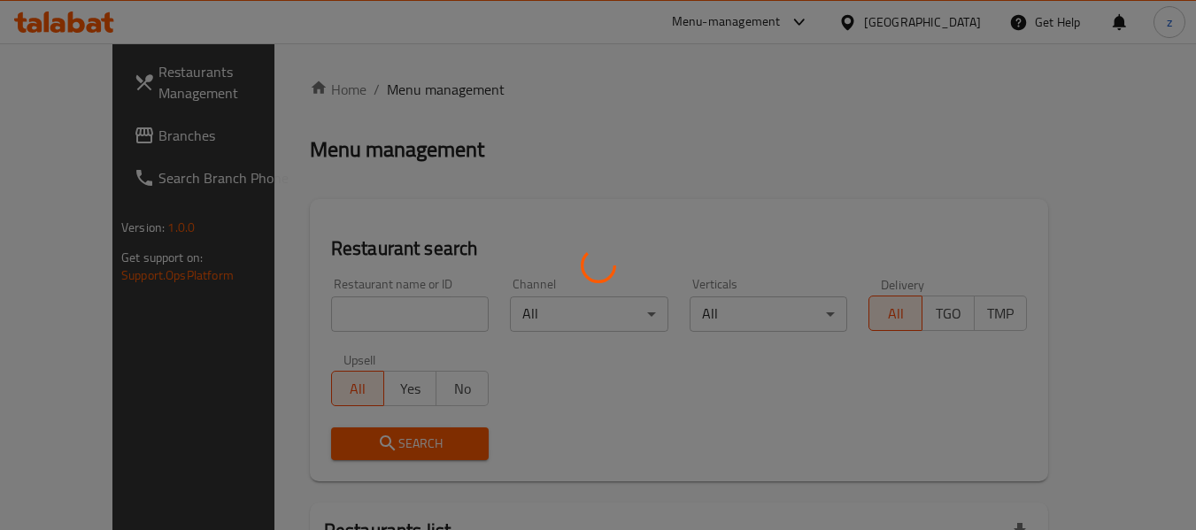
click at [325, 311] on div at bounding box center [598, 265] width 1196 height 530
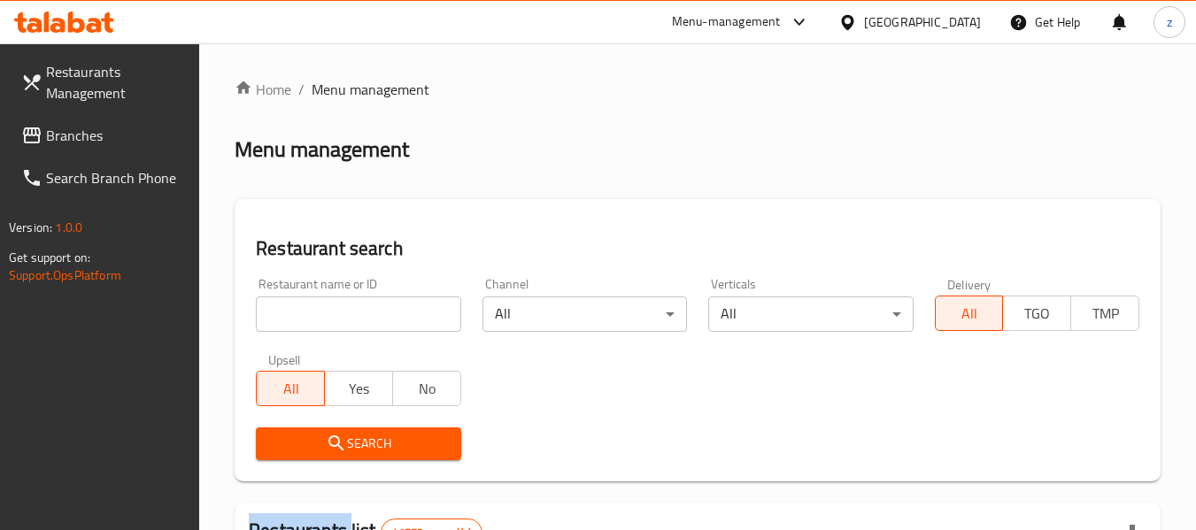
click at [325, 311] on div at bounding box center [598, 265] width 1196 height 530
click at [325, 311] on input "search" at bounding box center [358, 313] width 204 height 35
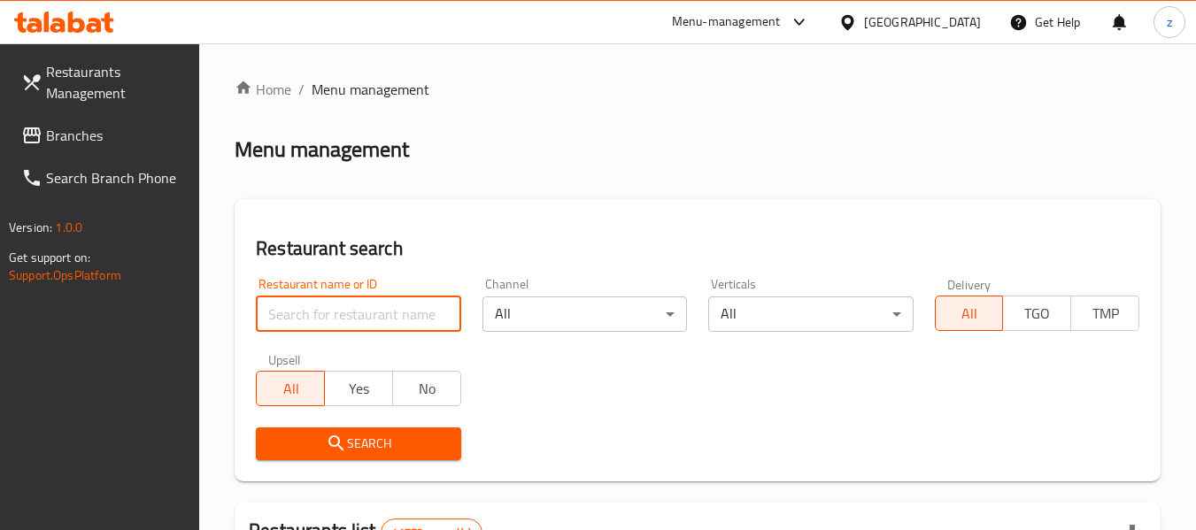
paste input "705324"
type input "705324"
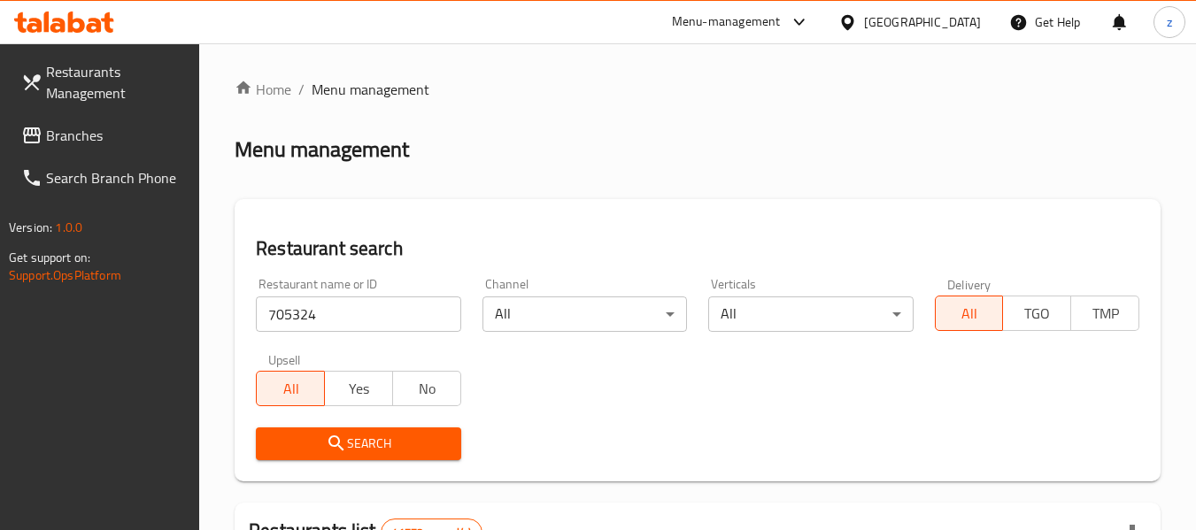
click at [380, 450] on span "Search" at bounding box center [358, 444] width 176 height 22
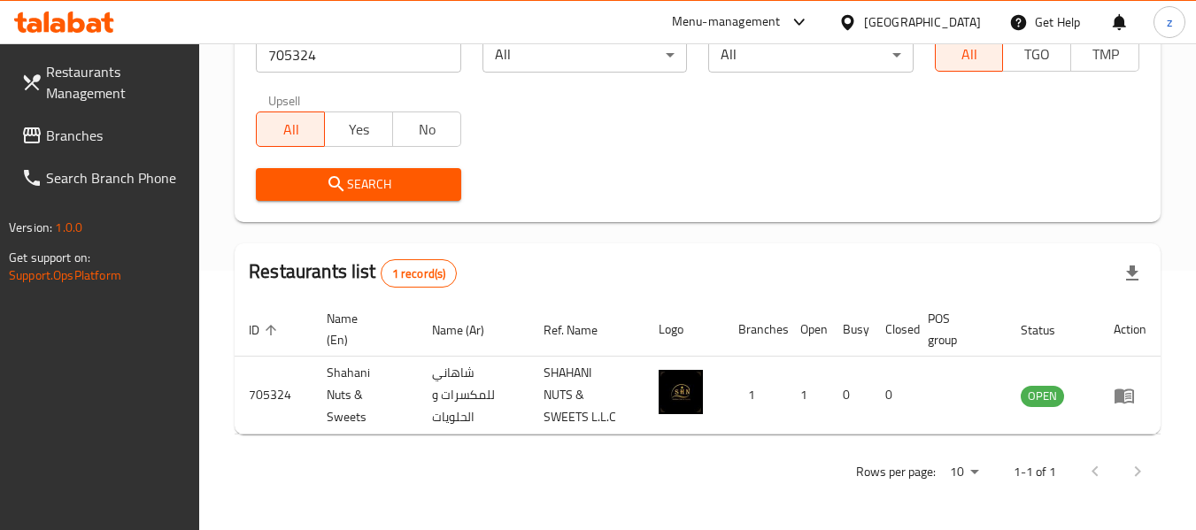
click at [88, 139] on span "Branches" at bounding box center [116, 135] width 140 height 21
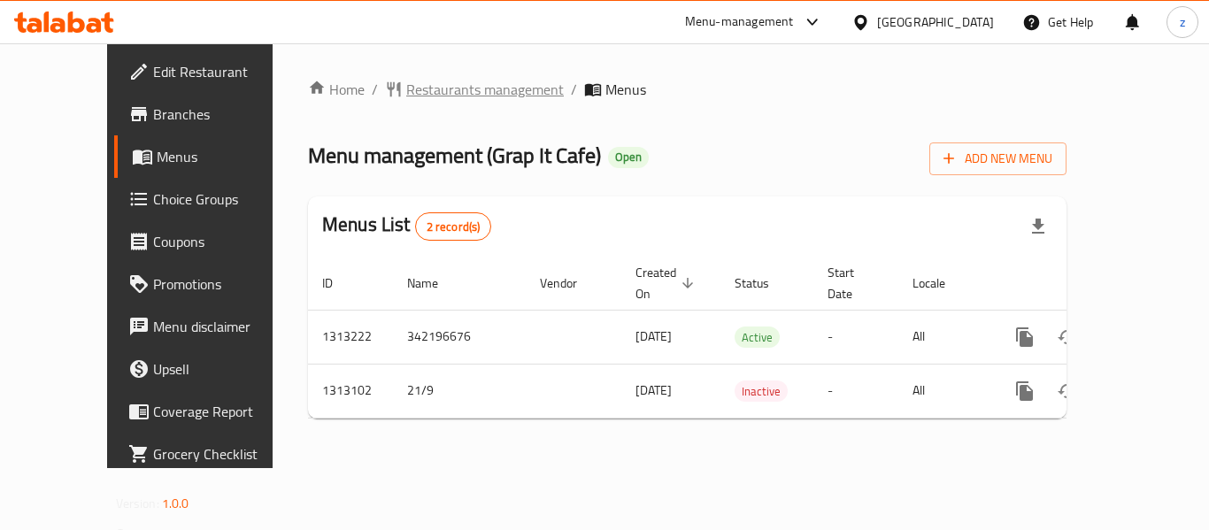
click at [406, 89] on span "Restaurants management" at bounding box center [485, 89] width 158 height 21
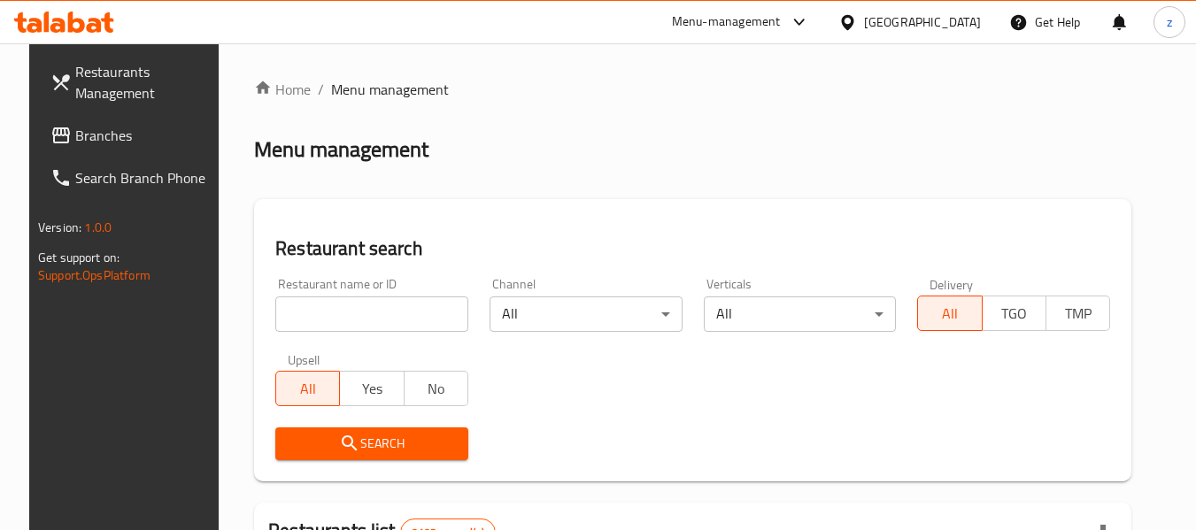
click at [335, 310] on input "search" at bounding box center [371, 313] width 193 height 35
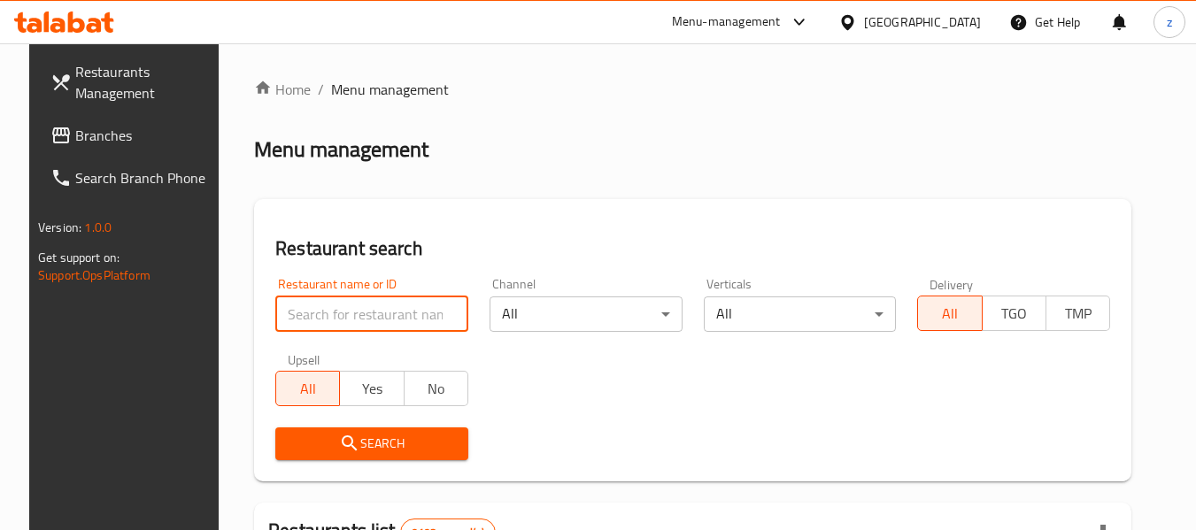
paste input "706380"
type input "706380"
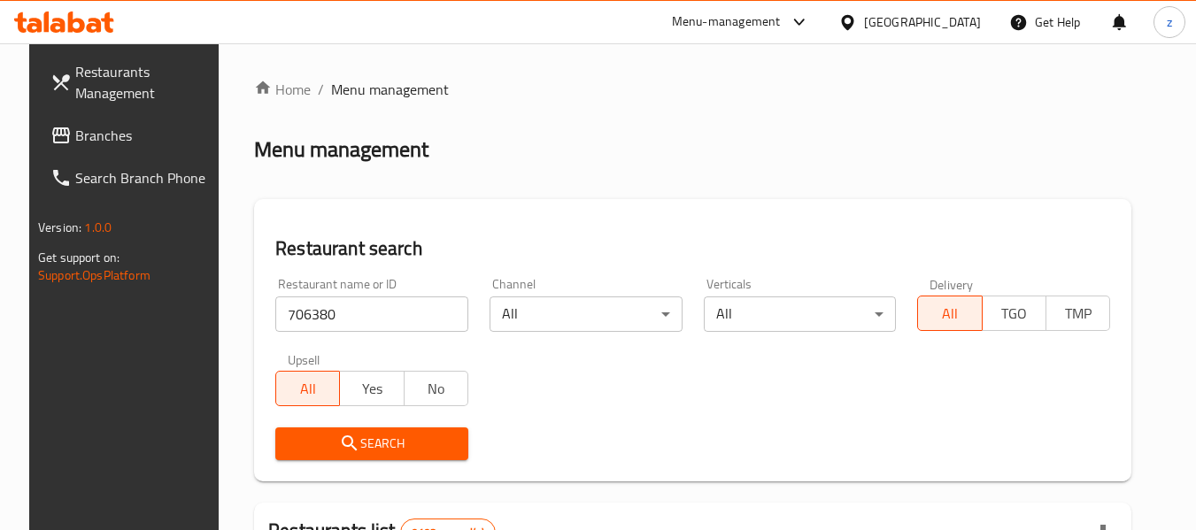
click at [371, 428] on button "Search" at bounding box center [371, 443] width 193 height 33
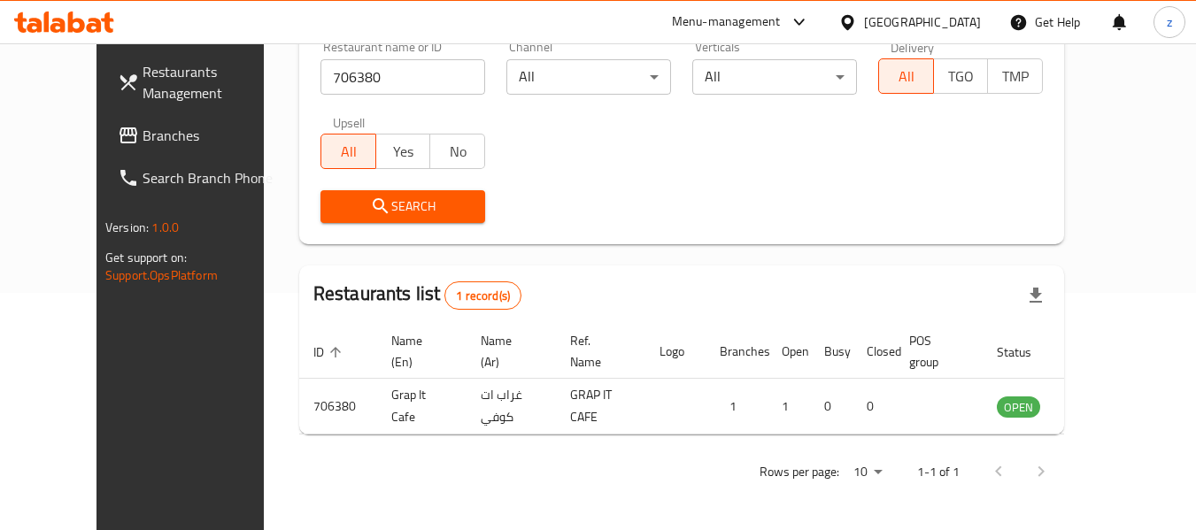
scroll to position [244, 0]
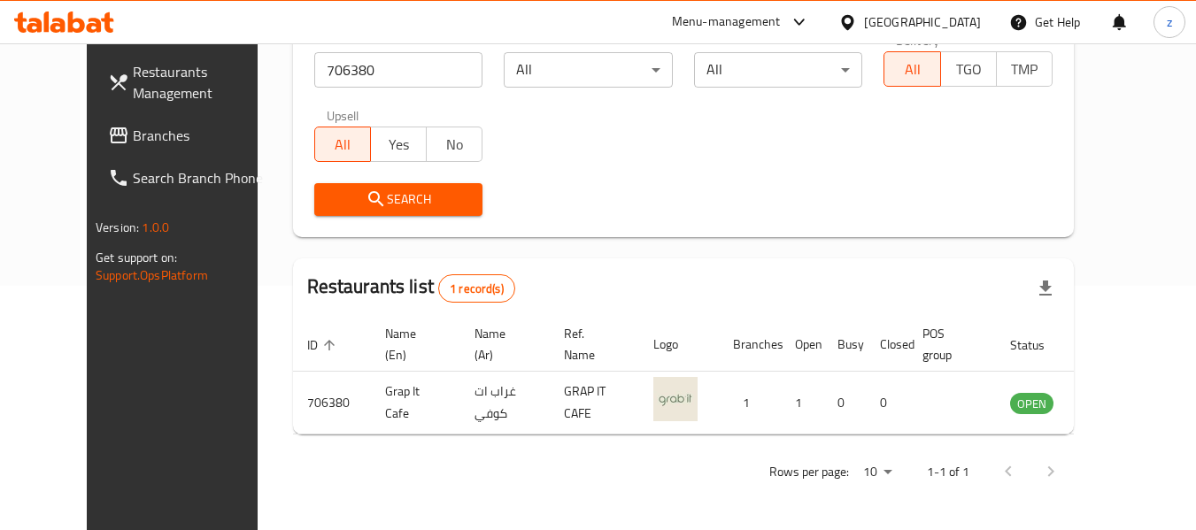
click at [133, 136] on span "Branches" at bounding box center [203, 135] width 140 height 21
